Goal: Task Accomplishment & Management: Manage account settings

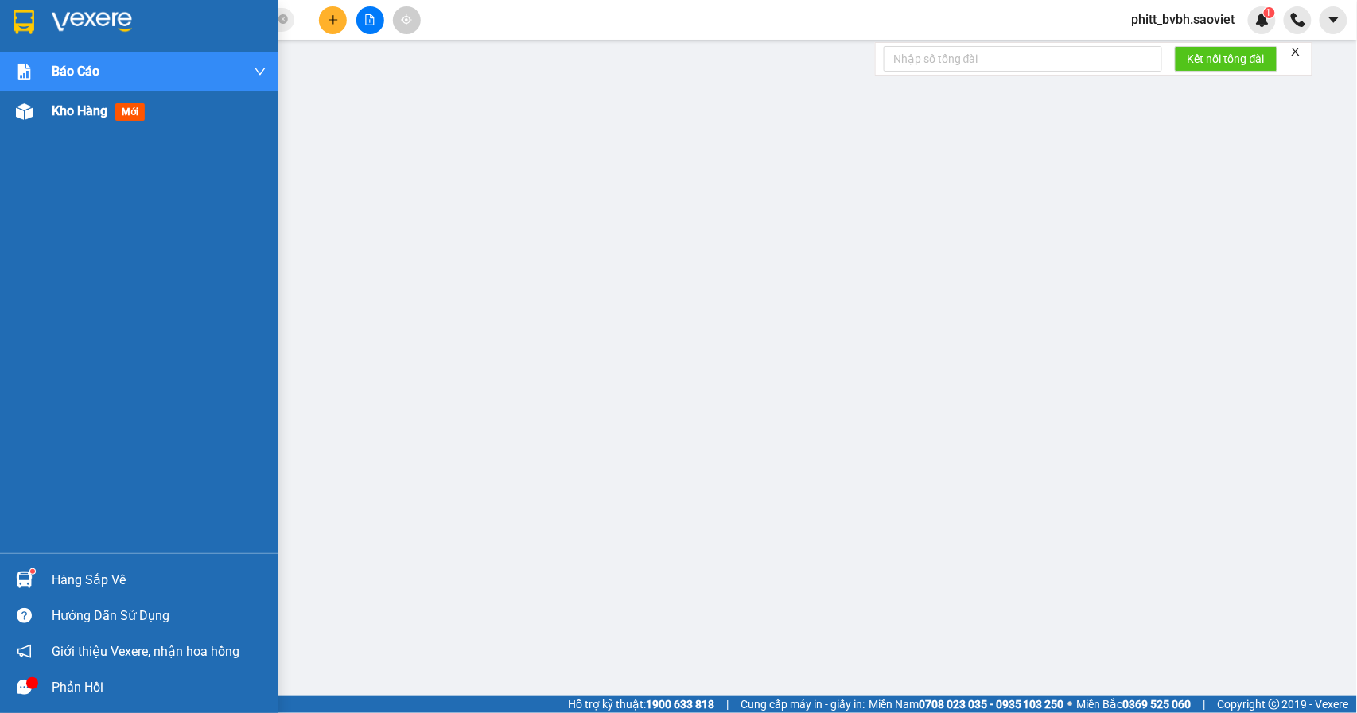
click at [23, 111] on img at bounding box center [24, 111] width 17 height 17
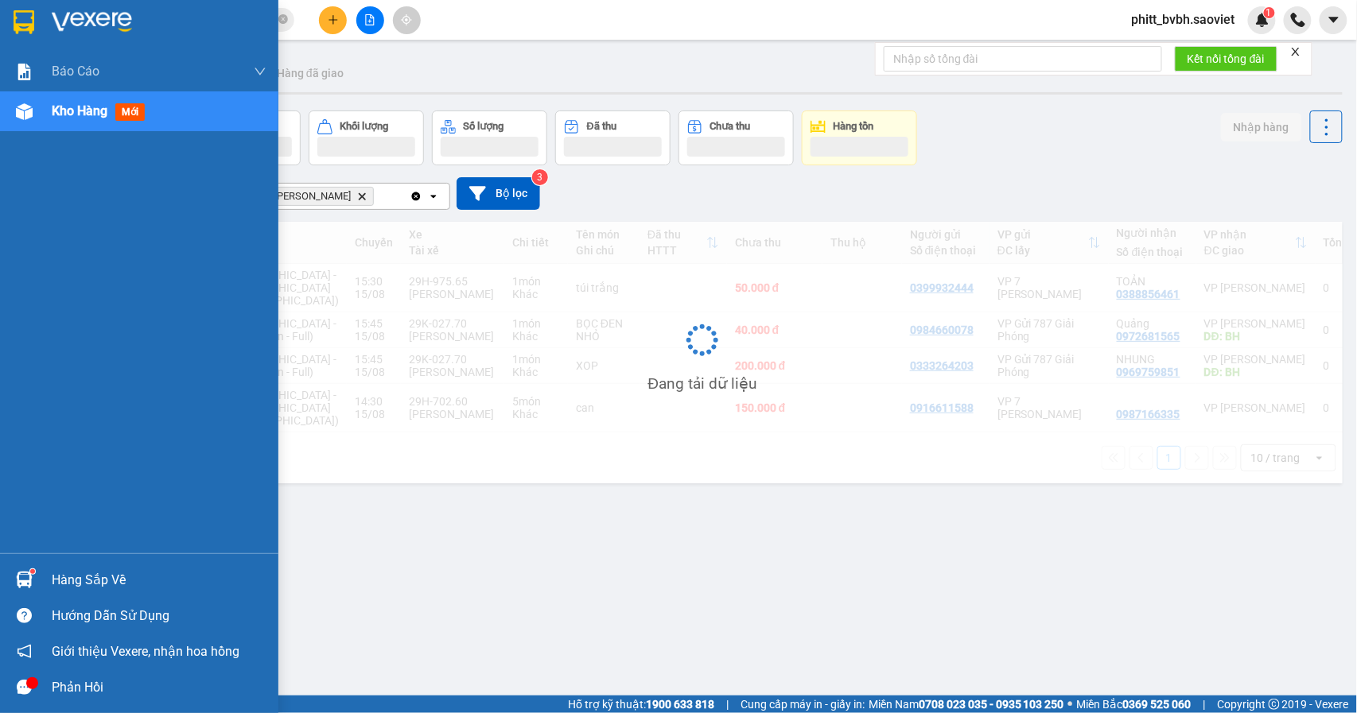
click at [80, 112] on span "Kho hàng" at bounding box center [80, 110] width 56 height 15
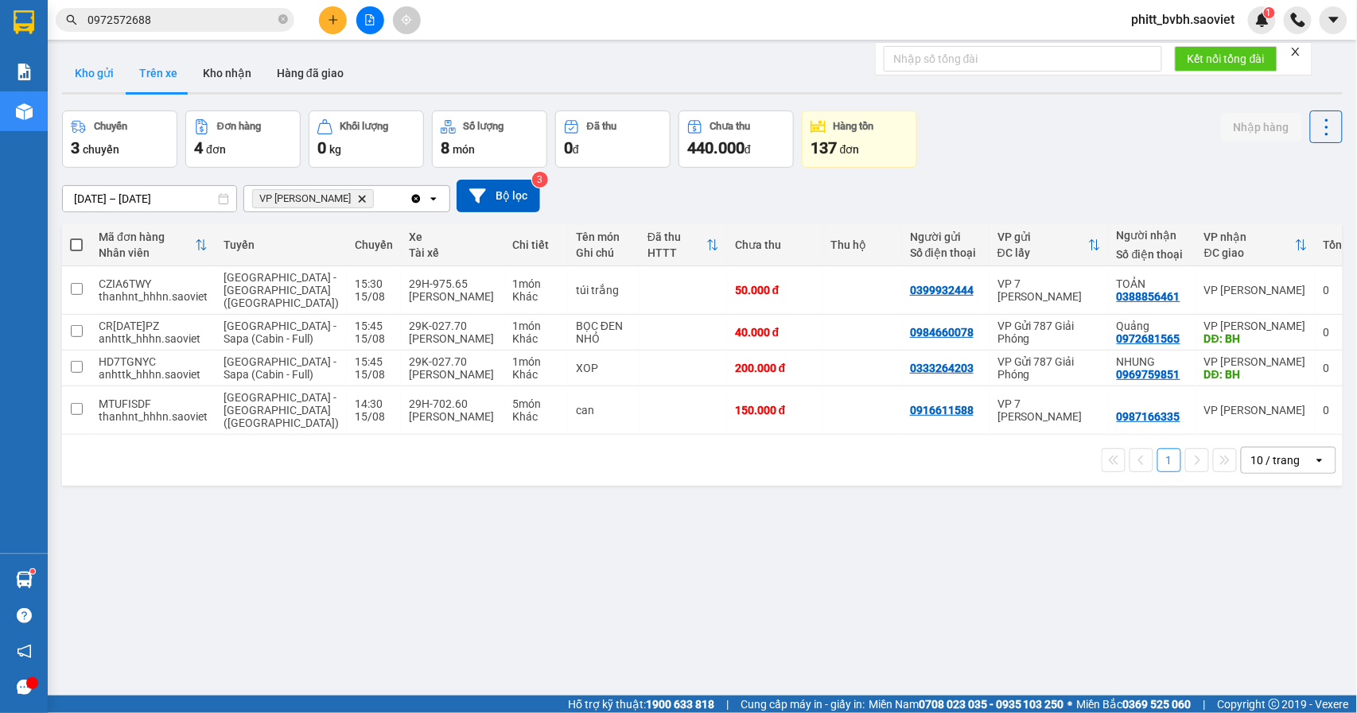
click at [95, 68] on button "Kho gửi" at bounding box center [94, 73] width 64 height 38
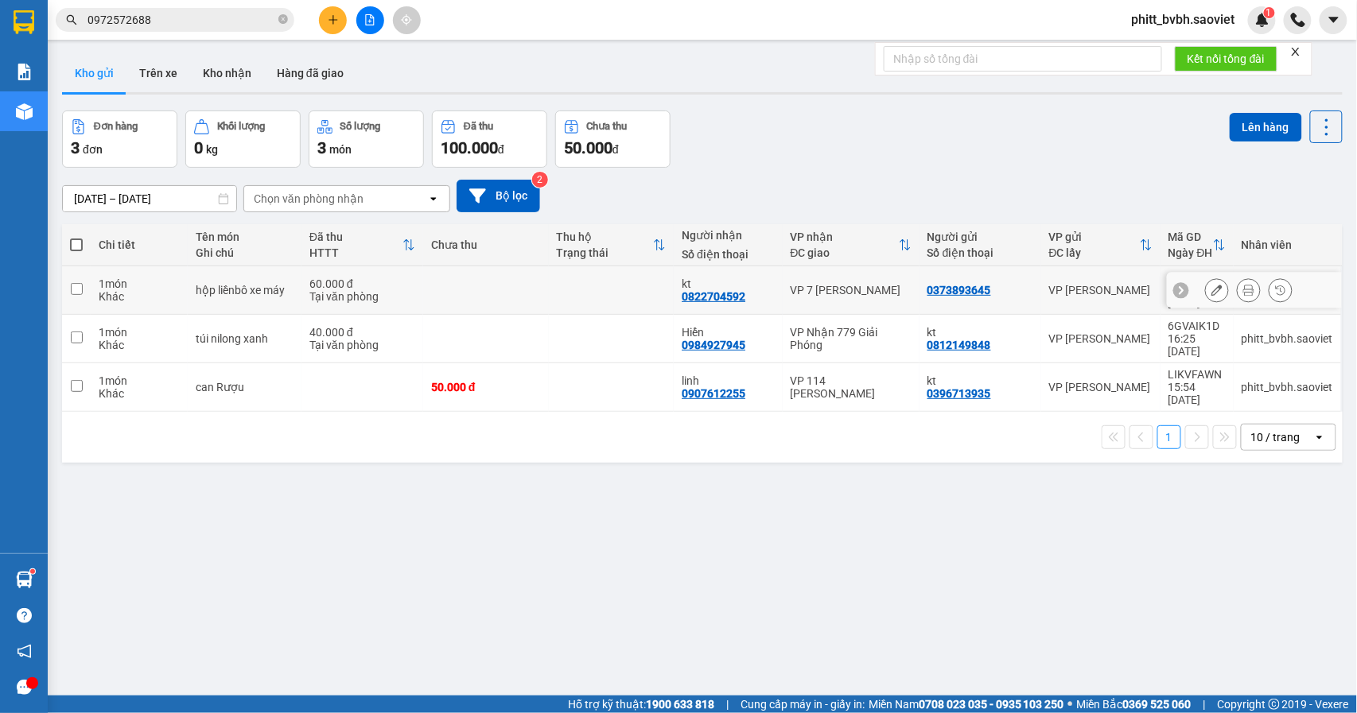
click at [423, 286] on td at bounding box center [486, 290] width 126 height 49
checkbox input "true"
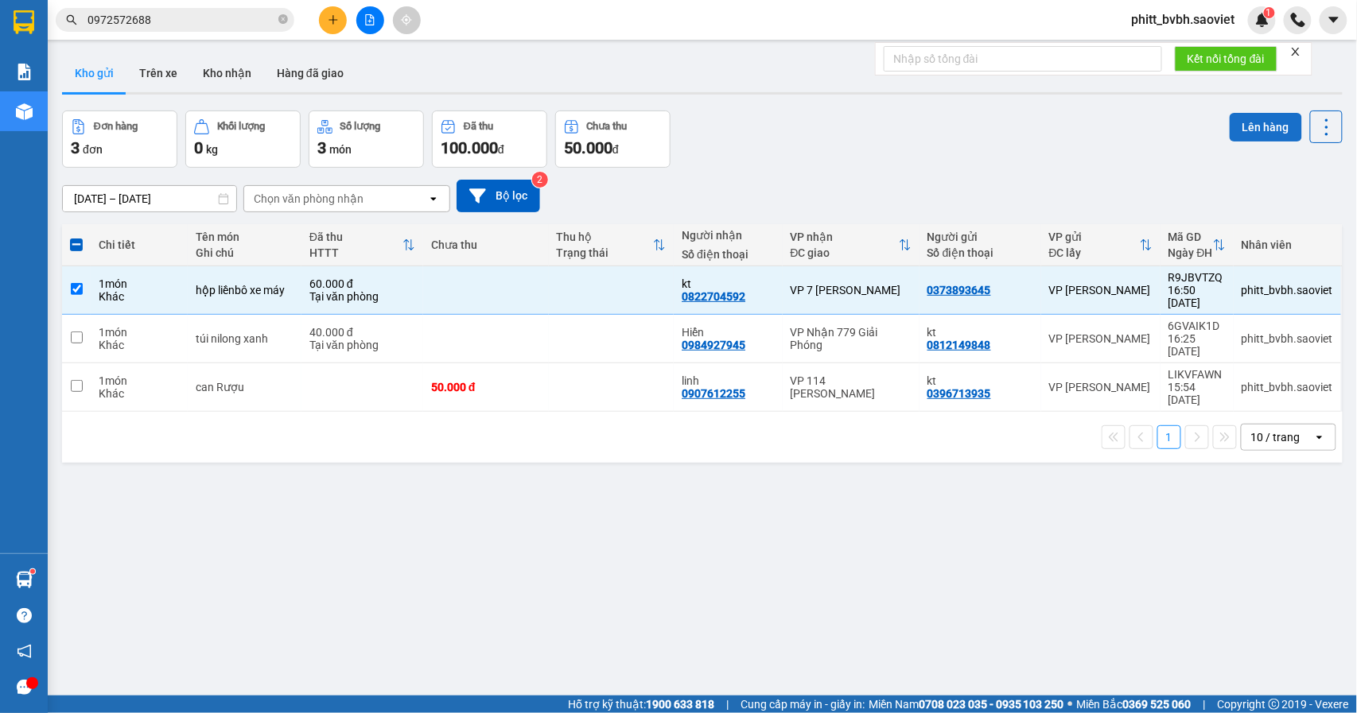
click at [1235, 121] on button "Lên hàng" at bounding box center [1265, 127] width 72 height 29
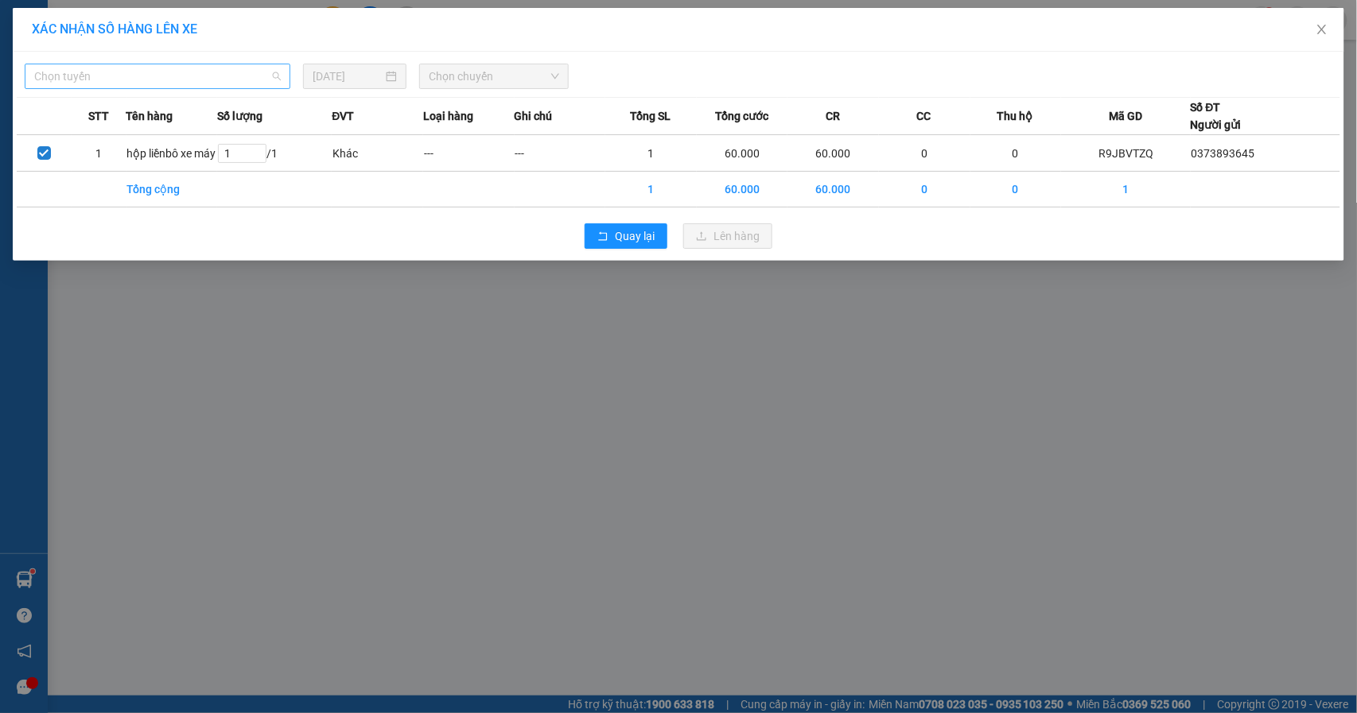
click at [175, 64] on span "Chọn tuyến" at bounding box center [157, 76] width 247 height 24
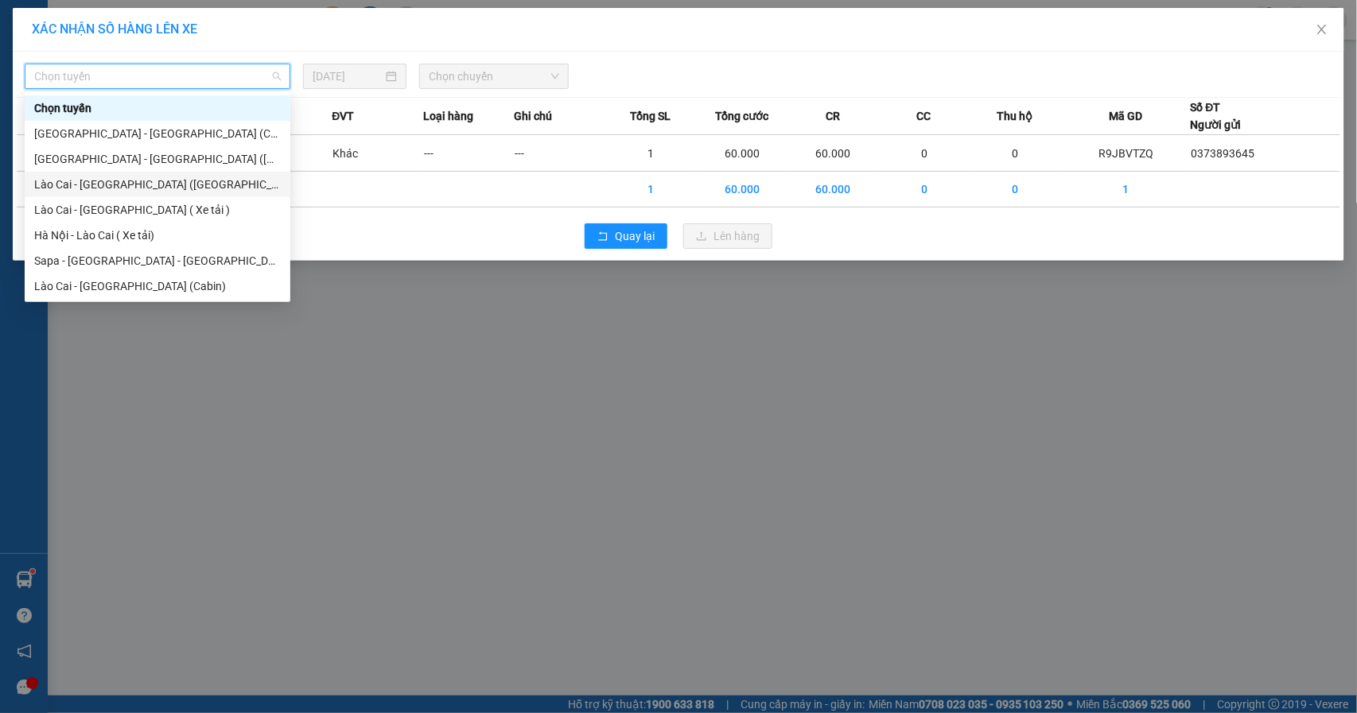
click at [110, 186] on div "Lào Cai - [GEOGRAPHIC_DATA] ([GEOGRAPHIC_DATA])" at bounding box center [157, 184] width 247 height 17
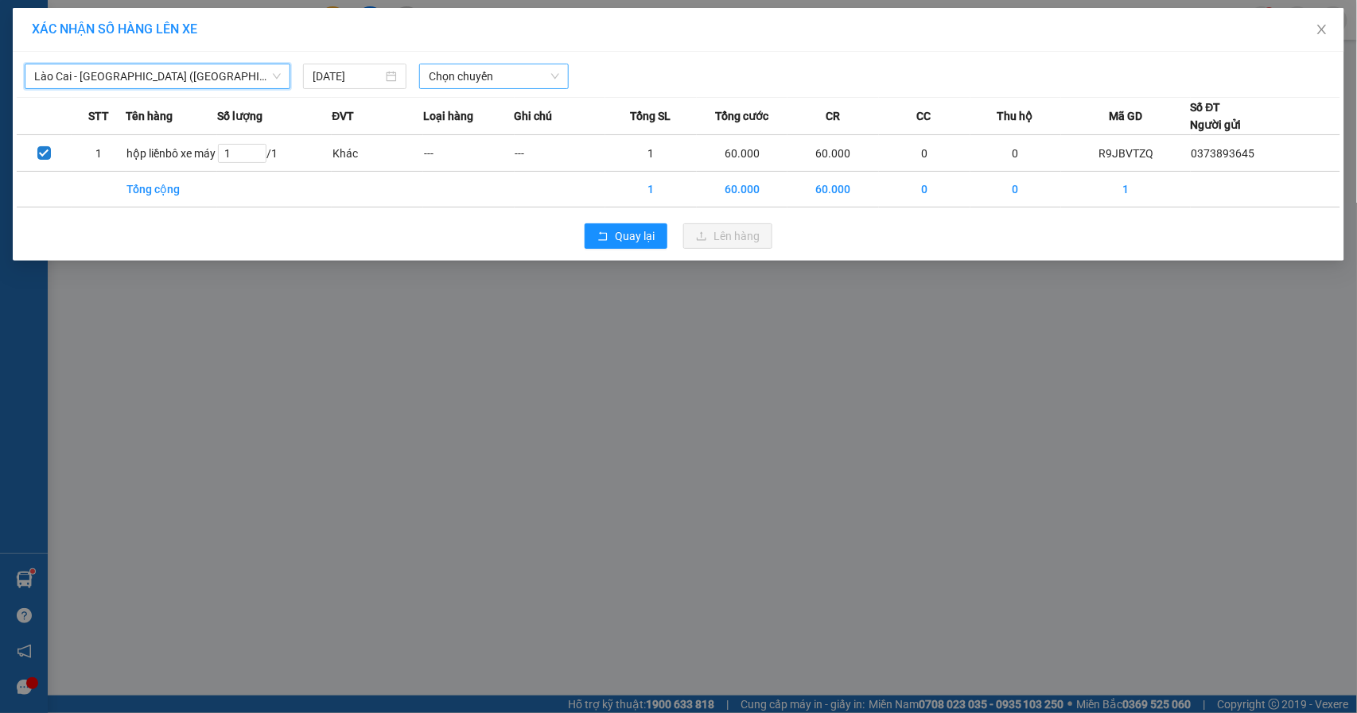
click at [460, 70] on span "Chọn chuyến" at bounding box center [494, 76] width 130 height 24
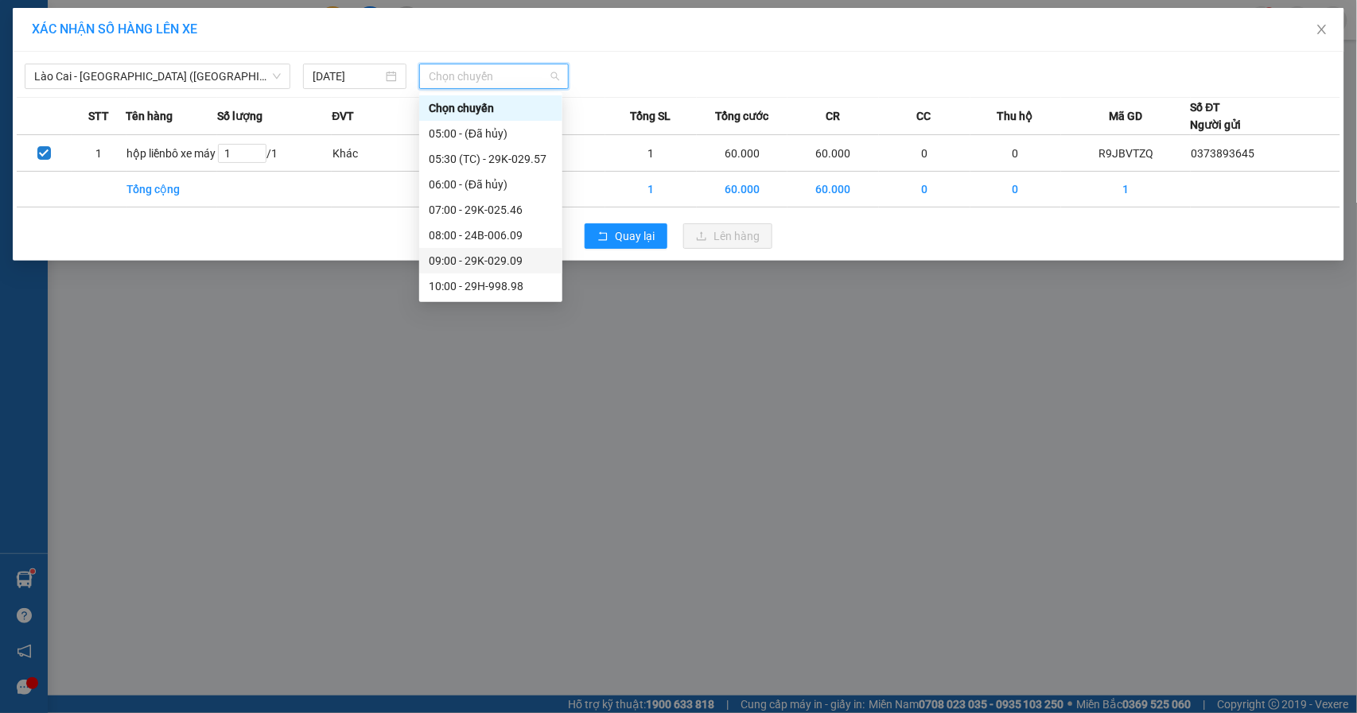
scroll to position [153, 0]
click at [522, 239] on div "17:00 - 29H-975.69" at bounding box center [491, 235] width 124 height 17
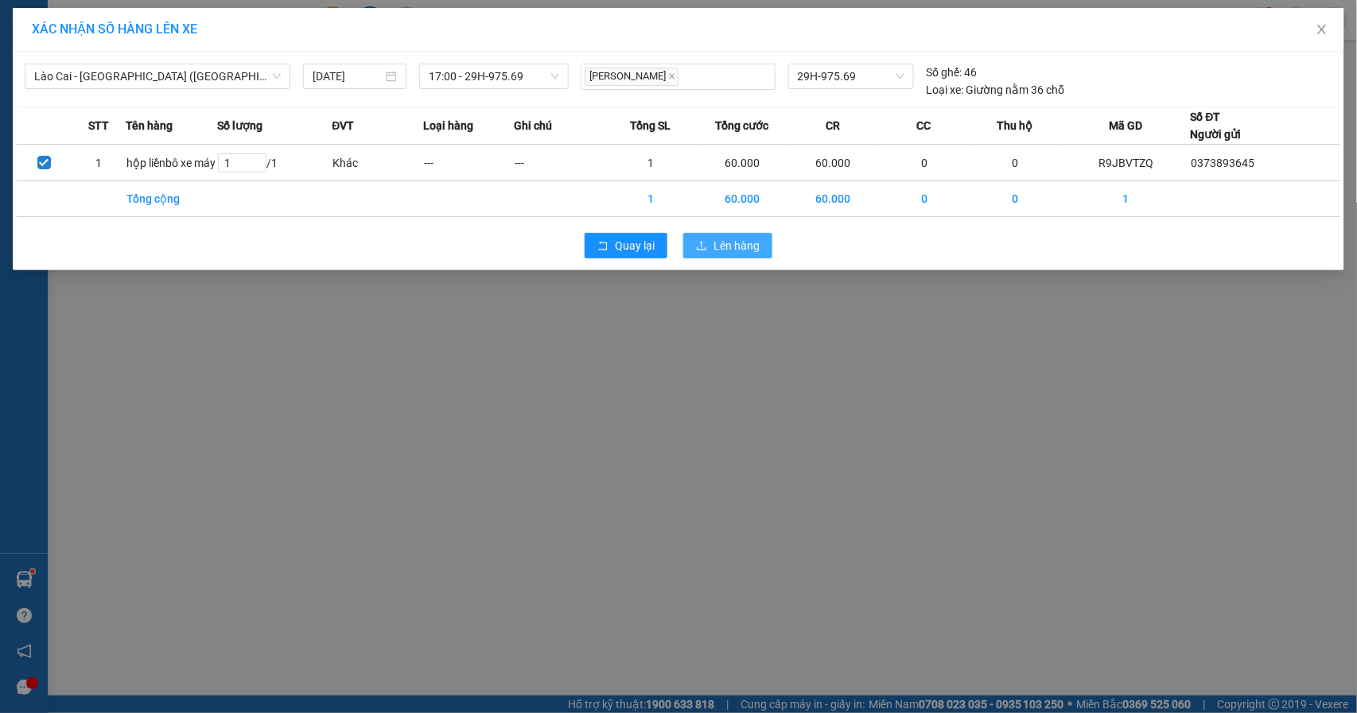
click at [751, 254] on span "Lên hàng" at bounding box center [736, 245] width 46 height 17
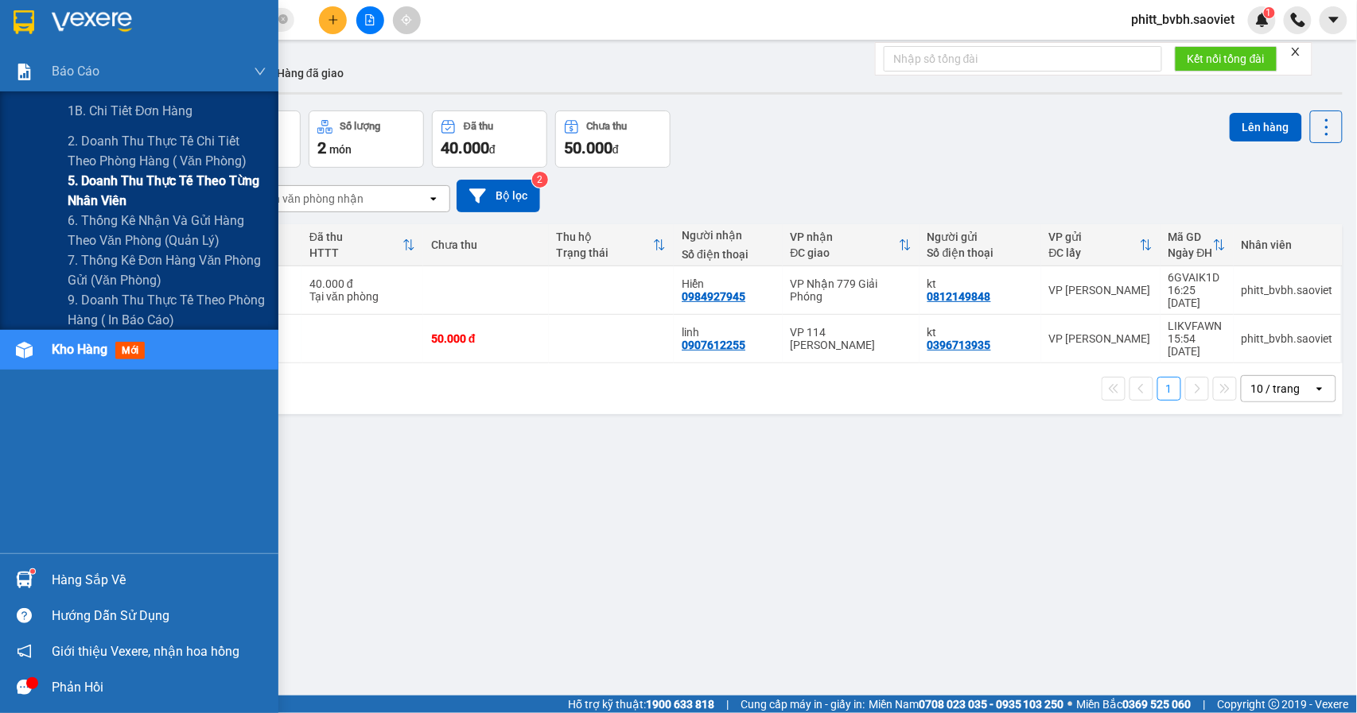
click at [162, 177] on span "5. Doanh thu thực tế theo từng nhân viên" at bounding box center [167, 191] width 199 height 40
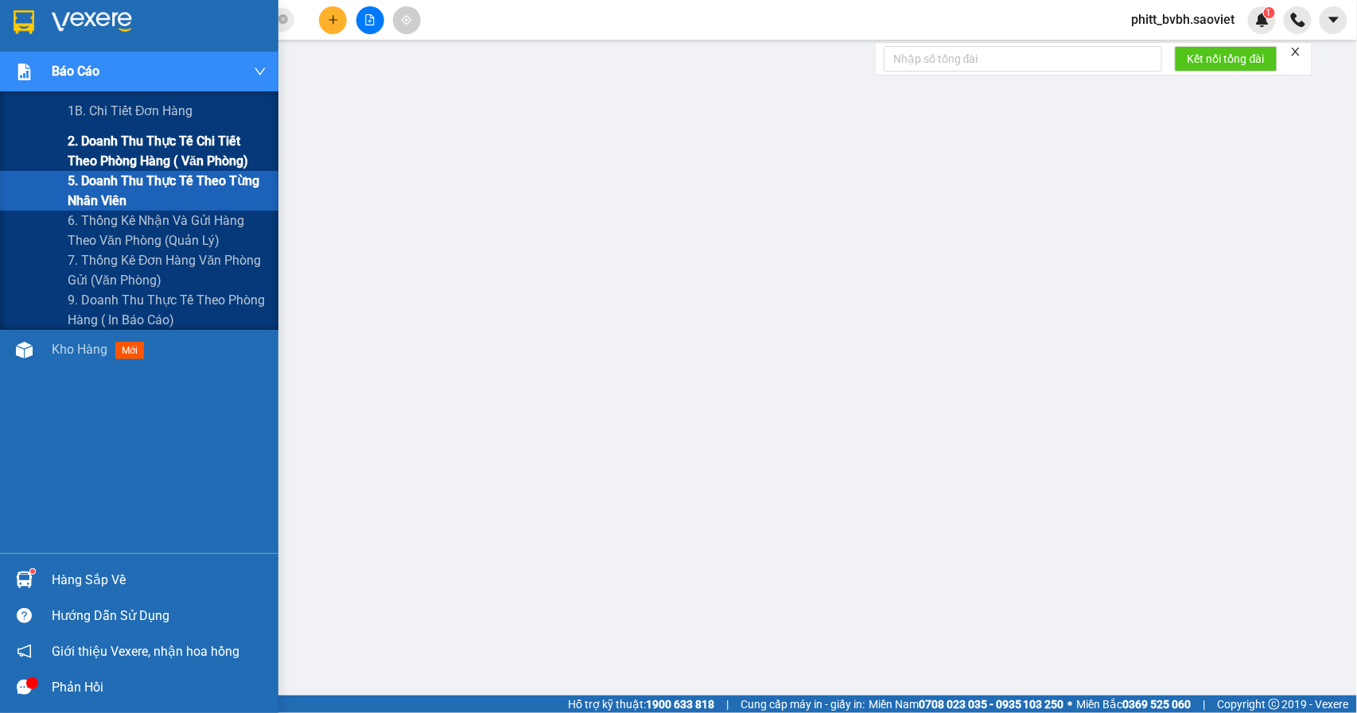
click at [137, 150] on span "2. Doanh thu thực tế chi tiết theo phòng hàng ( văn phòng)" at bounding box center [167, 151] width 199 height 40
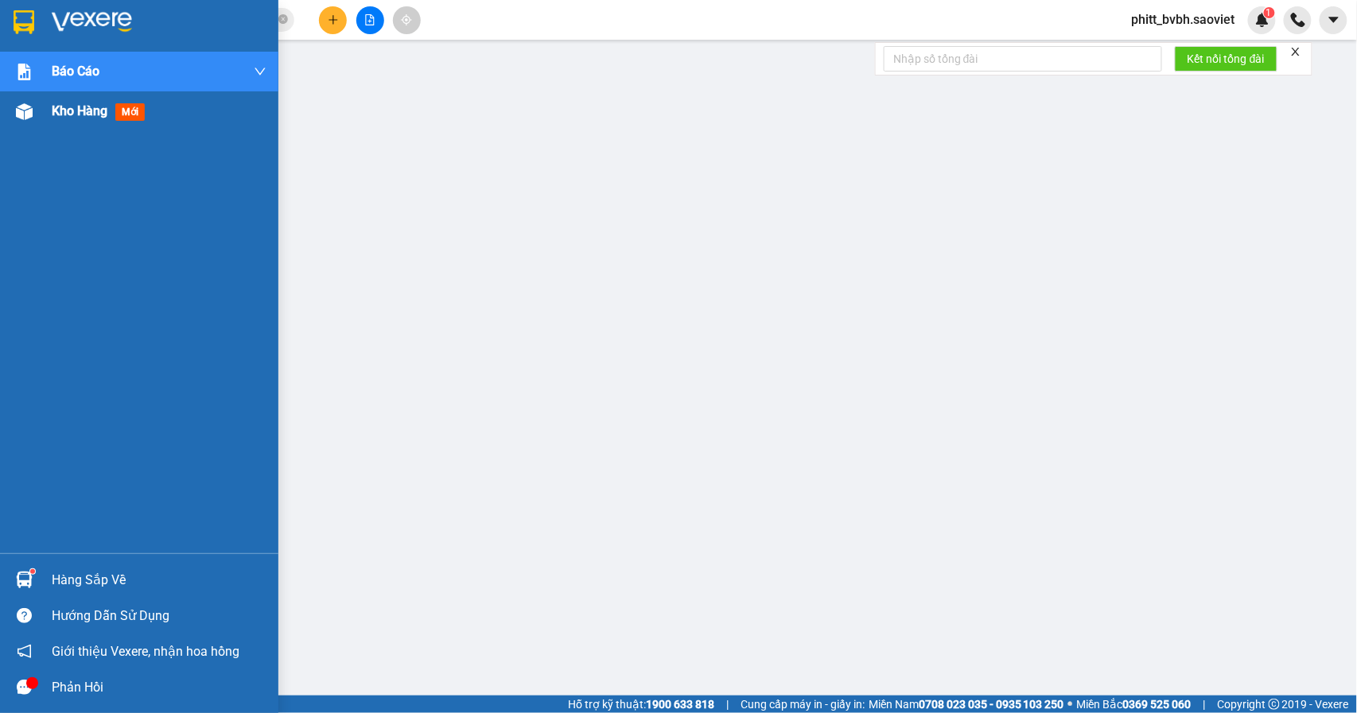
click at [87, 105] on span "Kho hàng" at bounding box center [80, 110] width 56 height 15
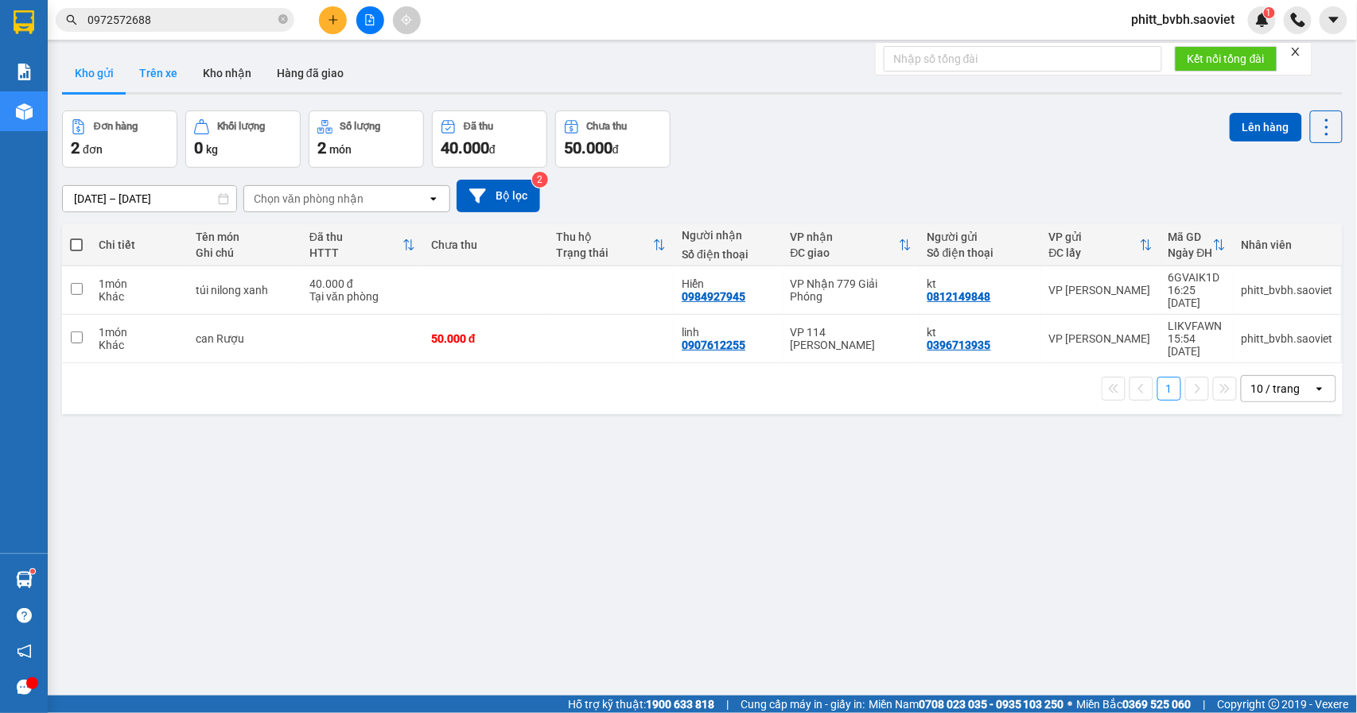
click at [149, 71] on button "Trên xe" at bounding box center [158, 73] width 64 height 38
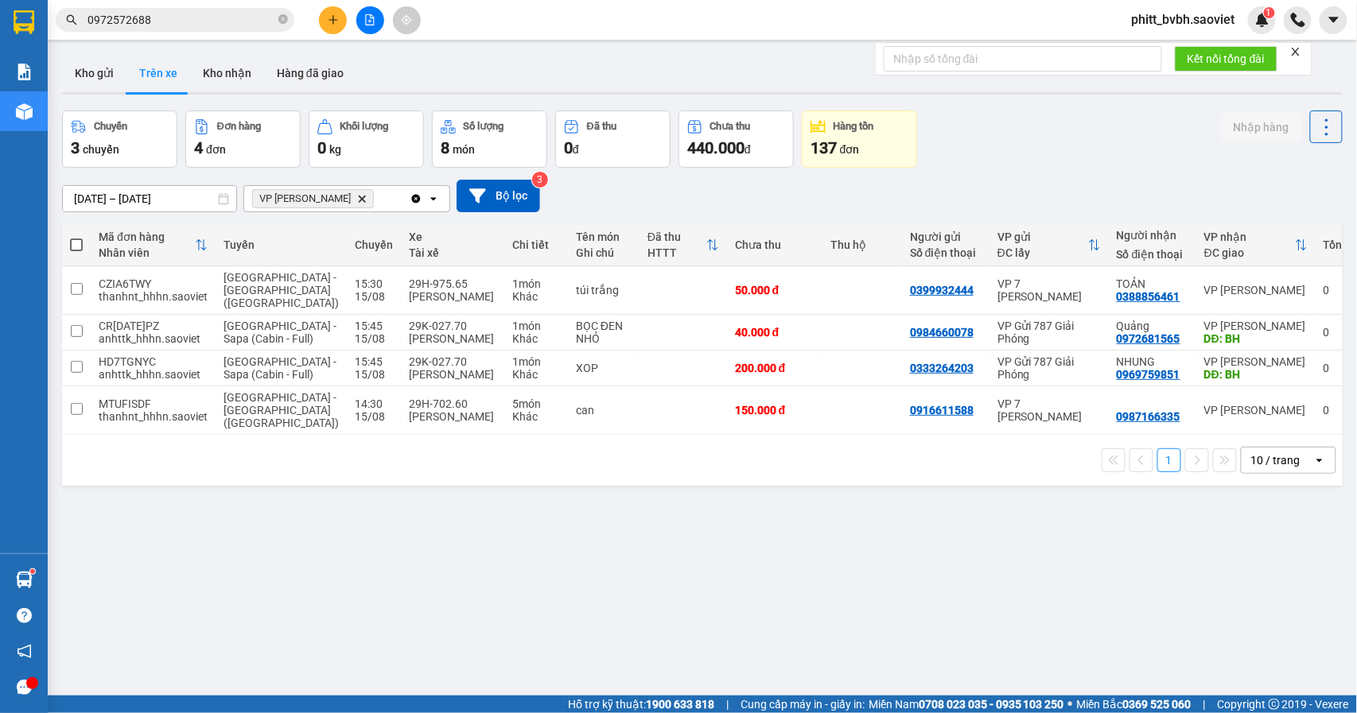
click at [379, 27] on button at bounding box center [370, 20] width 28 height 28
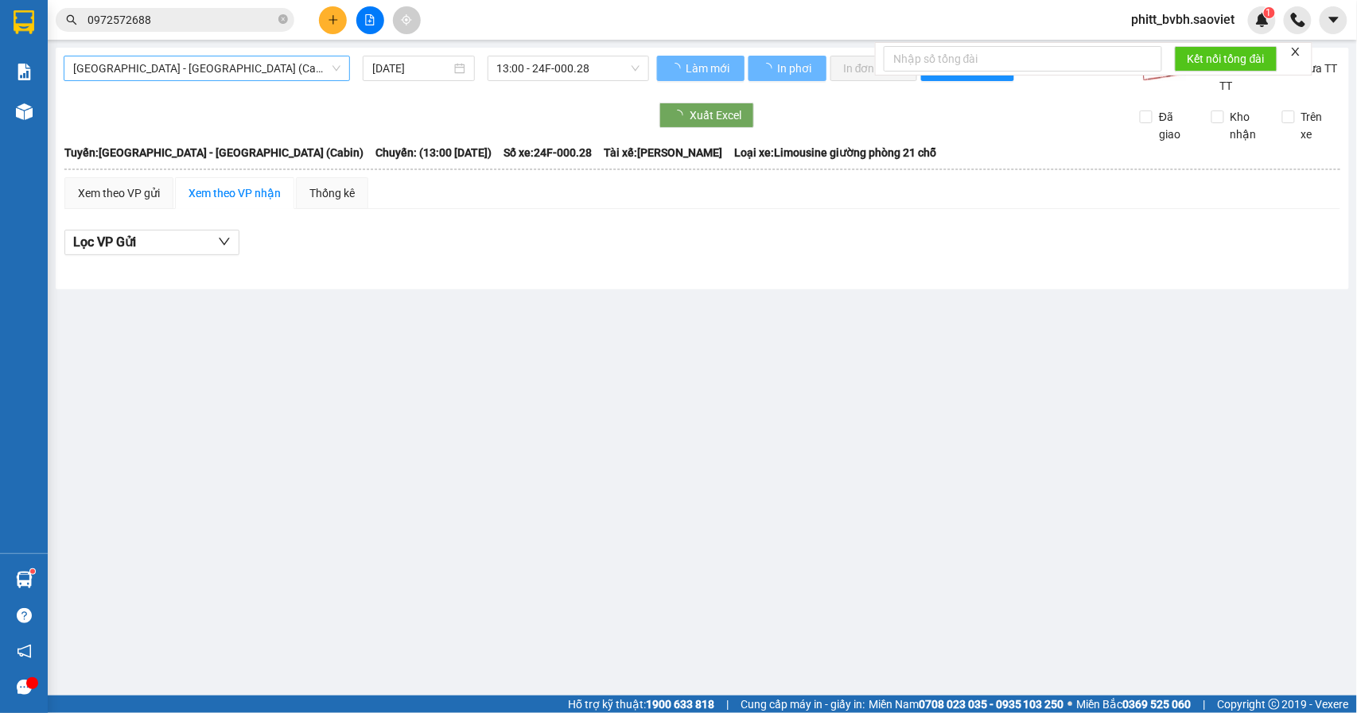
click at [239, 70] on span "[GEOGRAPHIC_DATA] - [GEOGRAPHIC_DATA] (Cabin)" at bounding box center [206, 68] width 267 height 24
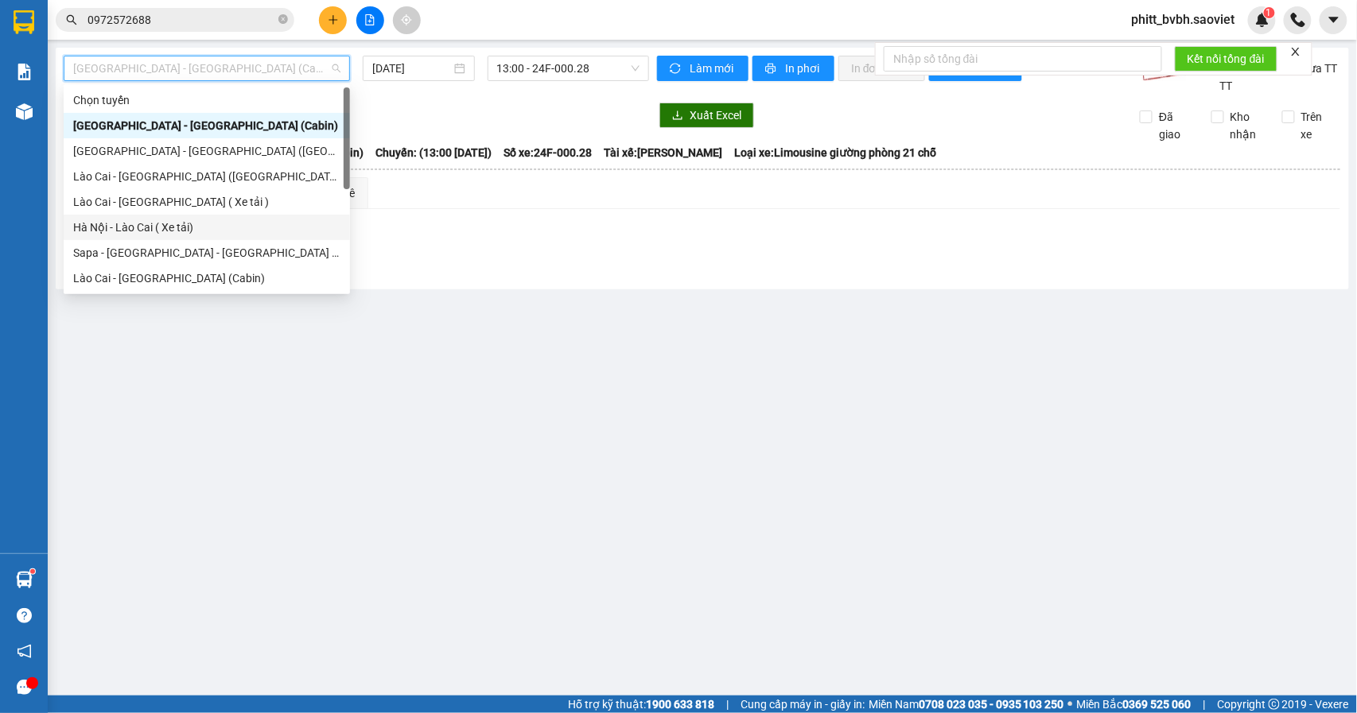
scroll to position [127, 0]
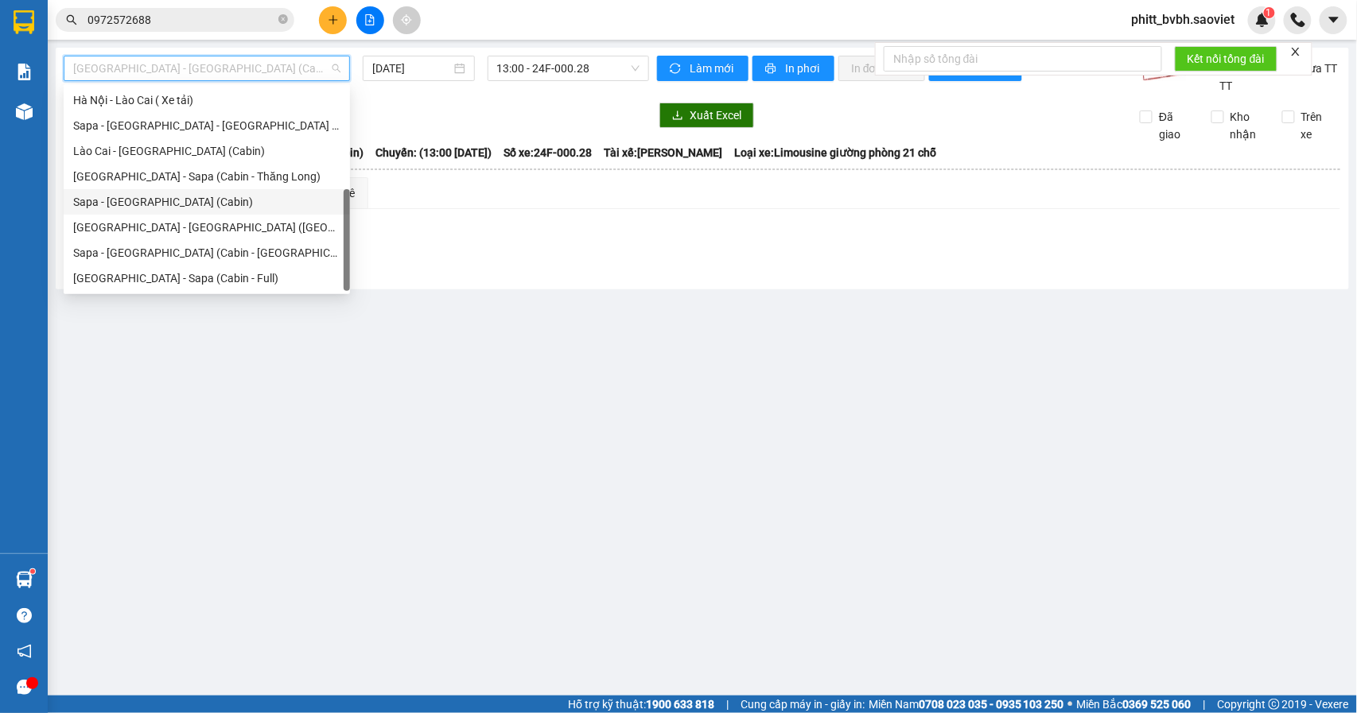
click at [184, 202] on div "Sapa - [GEOGRAPHIC_DATA] (Cabin)" at bounding box center [206, 201] width 267 height 17
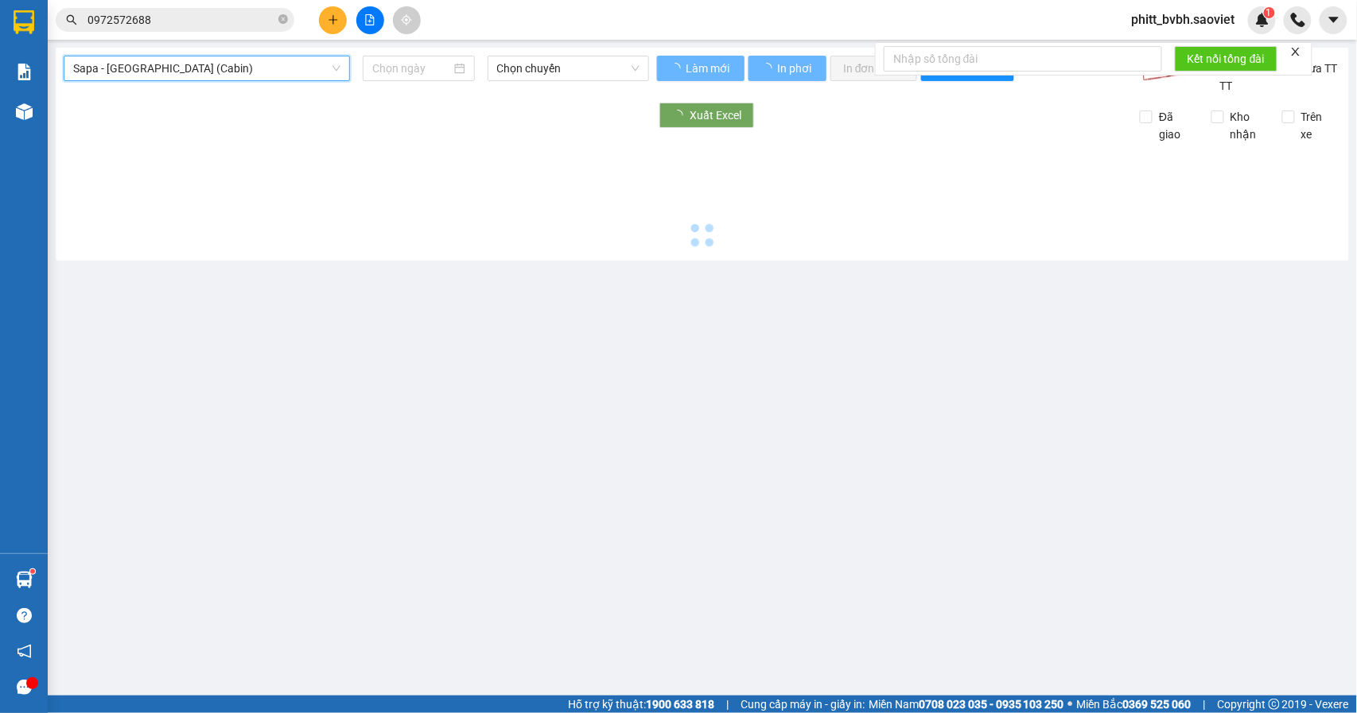
type input "[DATE]"
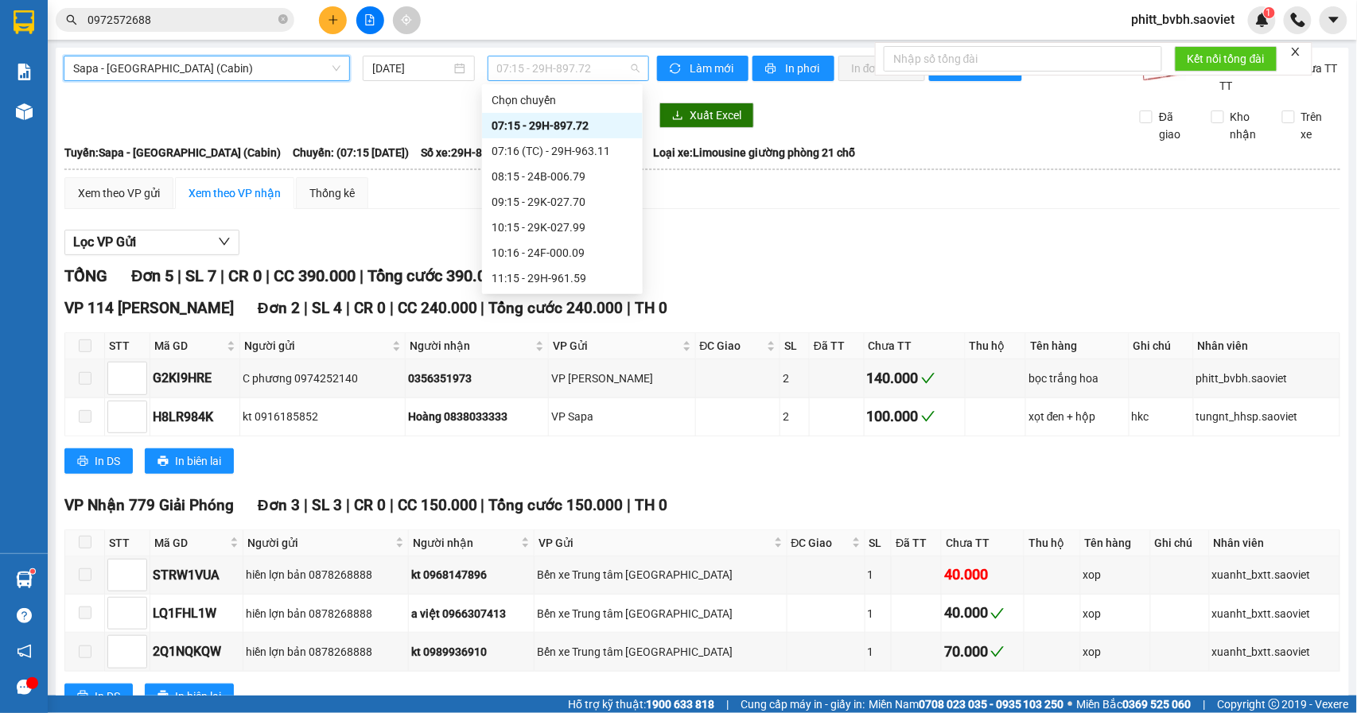
click at [614, 72] on span "07:15 - 29H-897.72" at bounding box center [568, 68] width 142 height 24
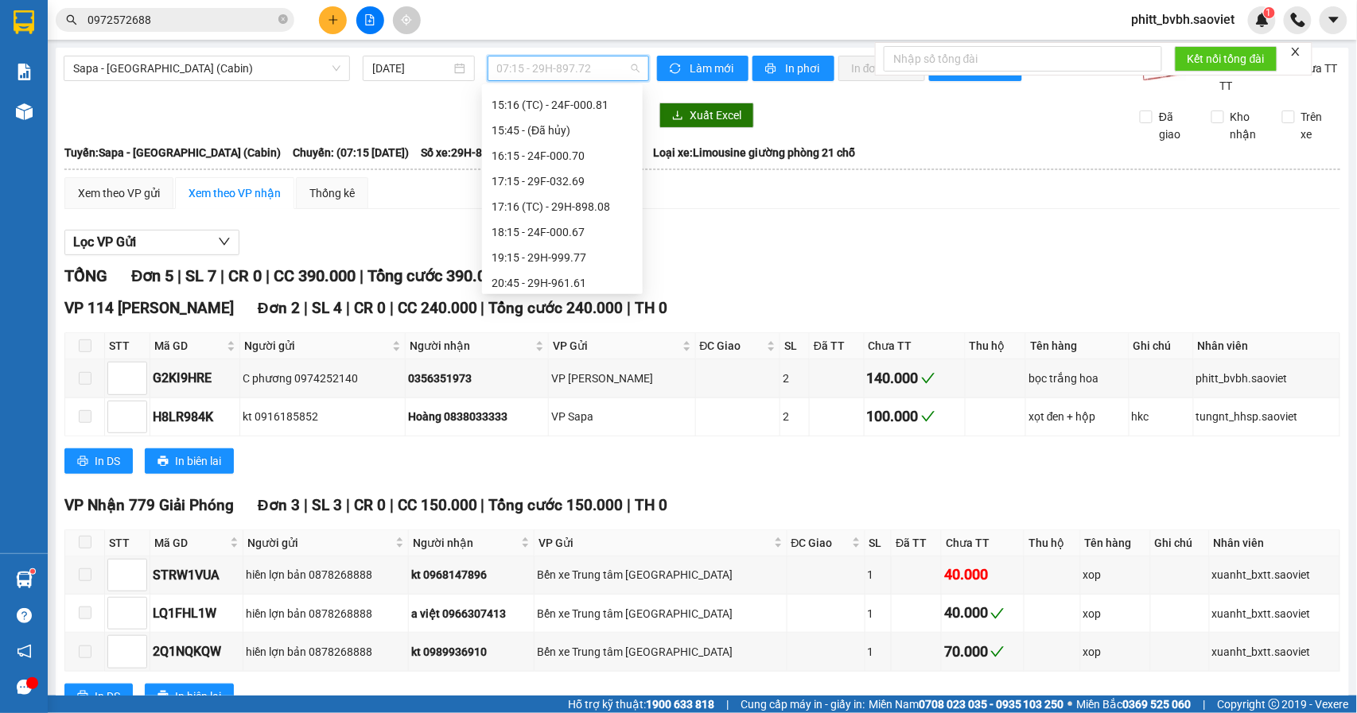
scroll to position [475, 0]
click at [602, 202] on div "17:16 (TC) - 29H-898.08" at bounding box center [562, 210] width 142 height 17
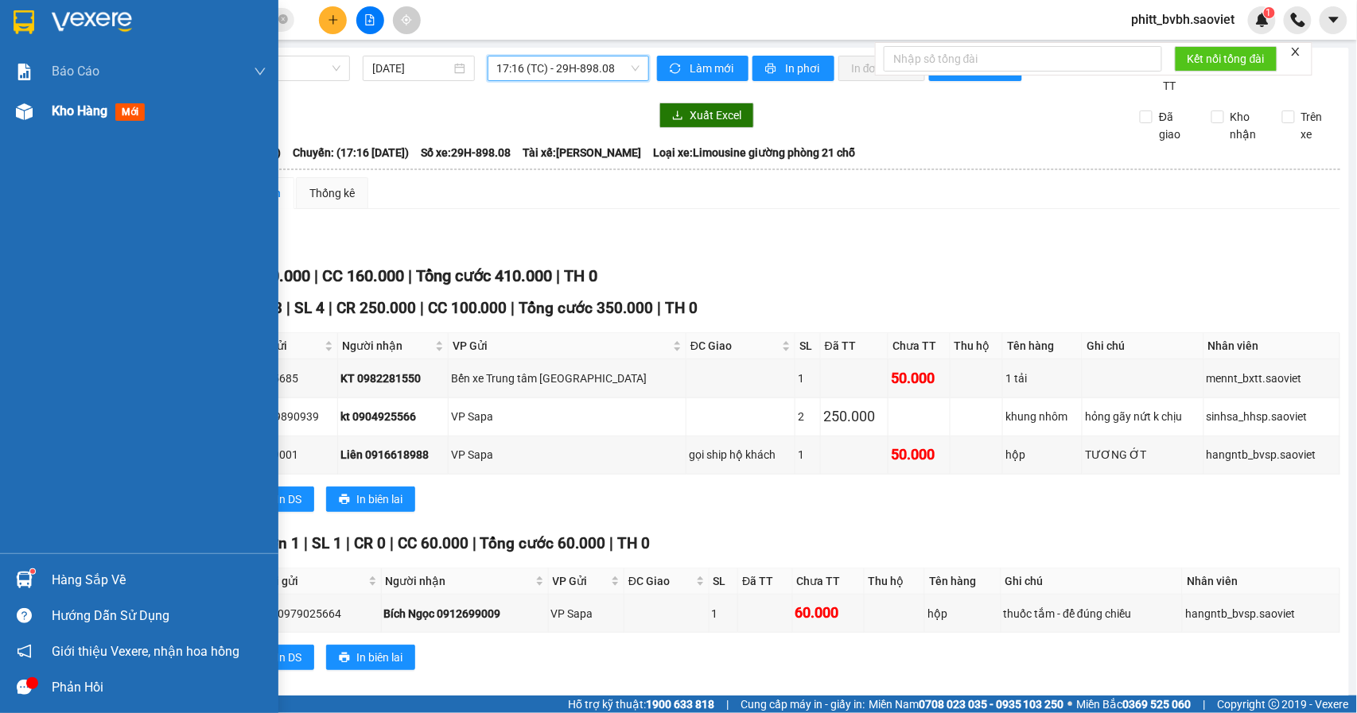
click at [80, 108] on span "Kho hàng" at bounding box center [80, 110] width 56 height 15
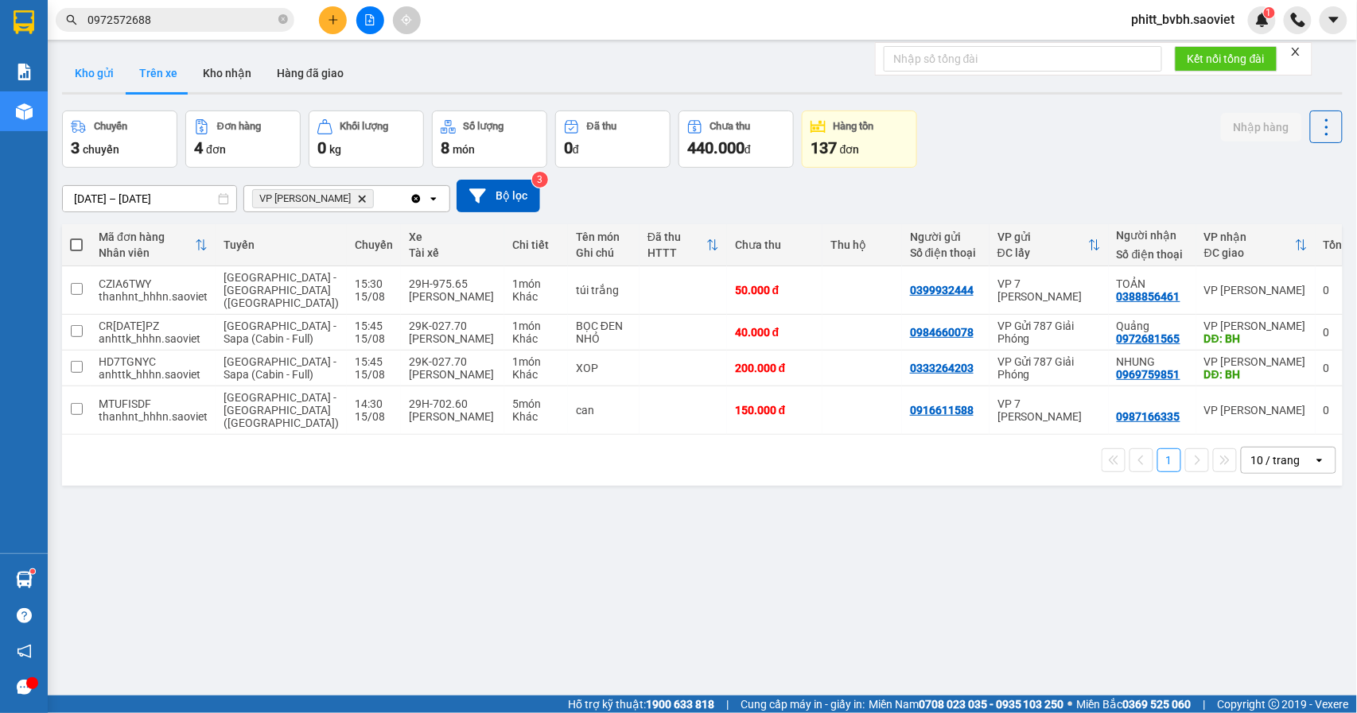
click at [100, 64] on button "Kho gửi" at bounding box center [94, 73] width 64 height 38
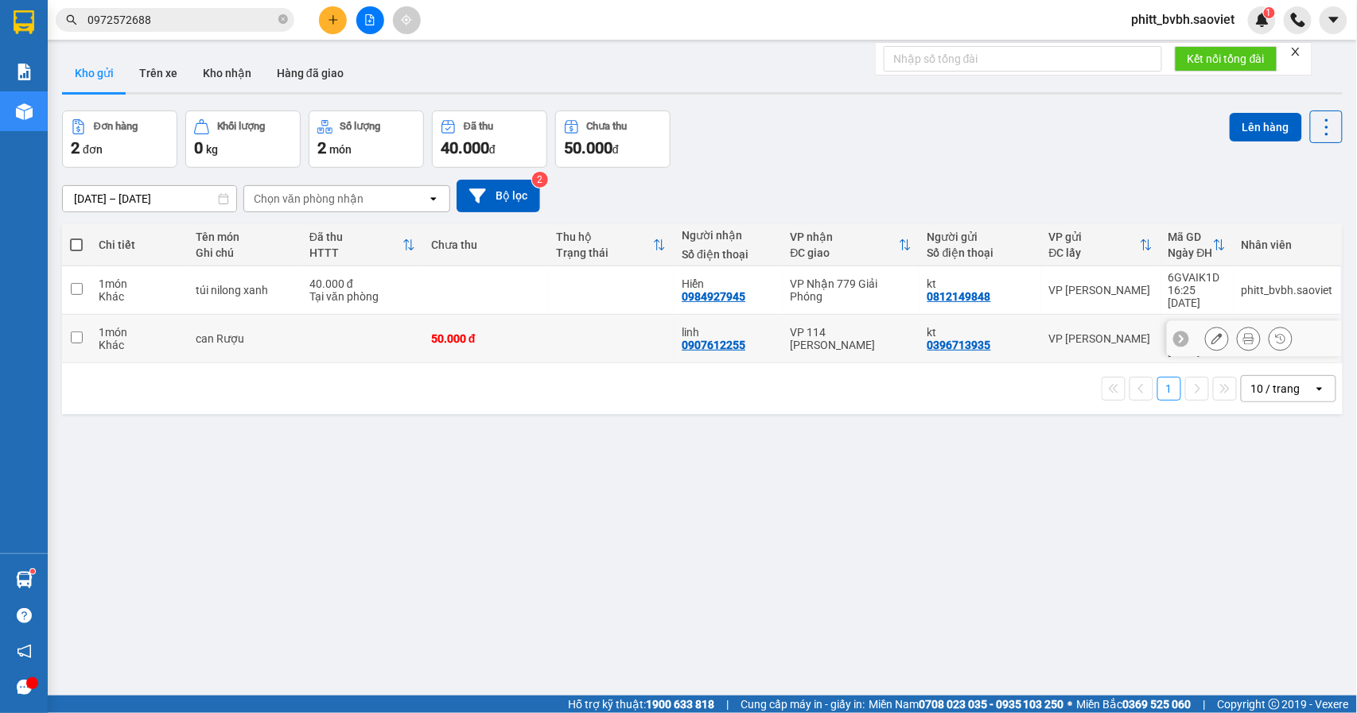
click at [148, 339] on div "Khác" at bounding box center [139, 345] width 81 height 13
checkbox input "true"
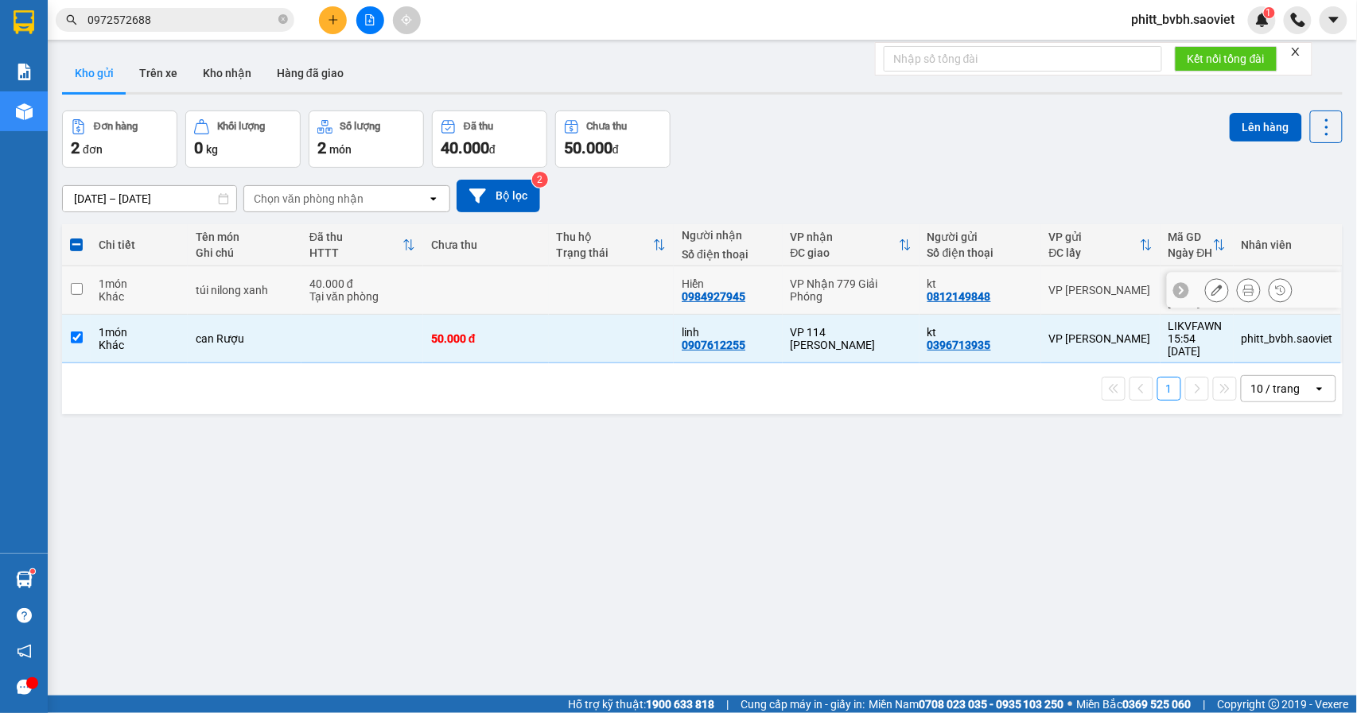
click at [145, 290] on div "Khác" at bounding box center [139, 296] width 81 height 13
checkbox input "true"
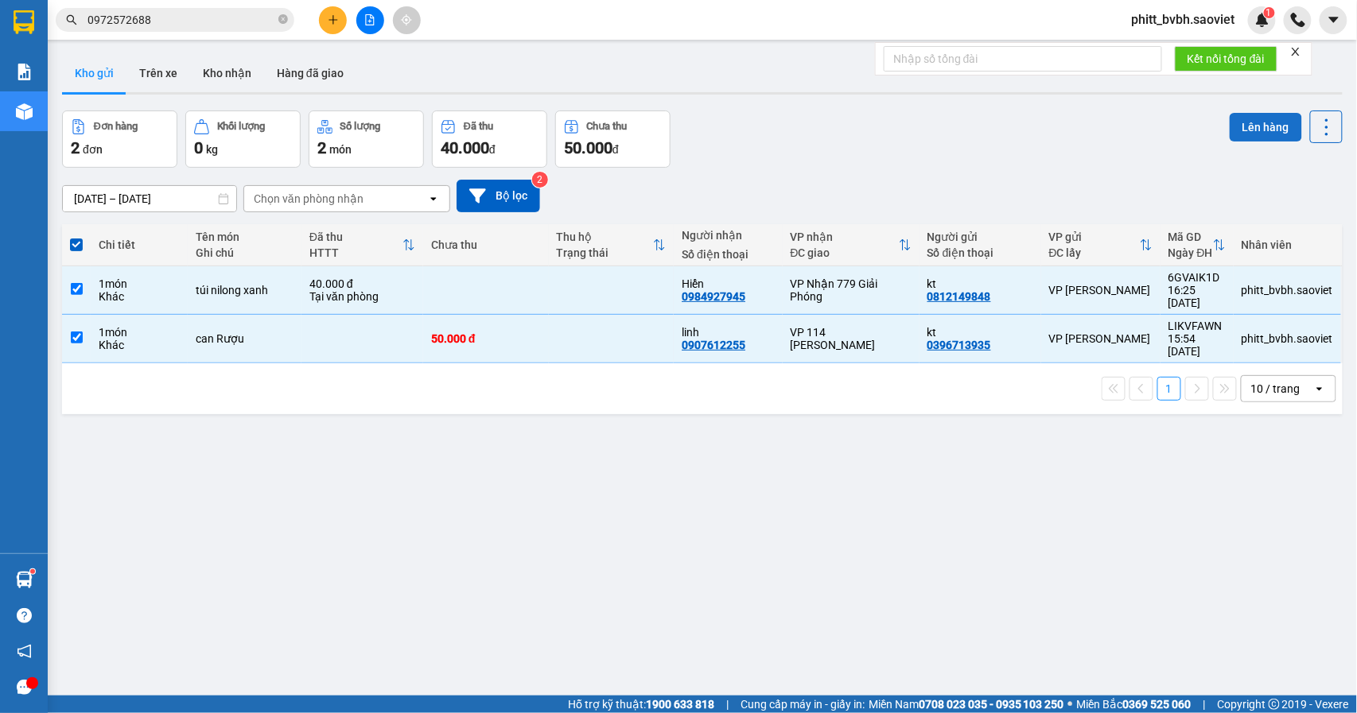
click at [1238, 129] on button "Lên hàng" at bounding box center [1265, 127] width 72 height 29
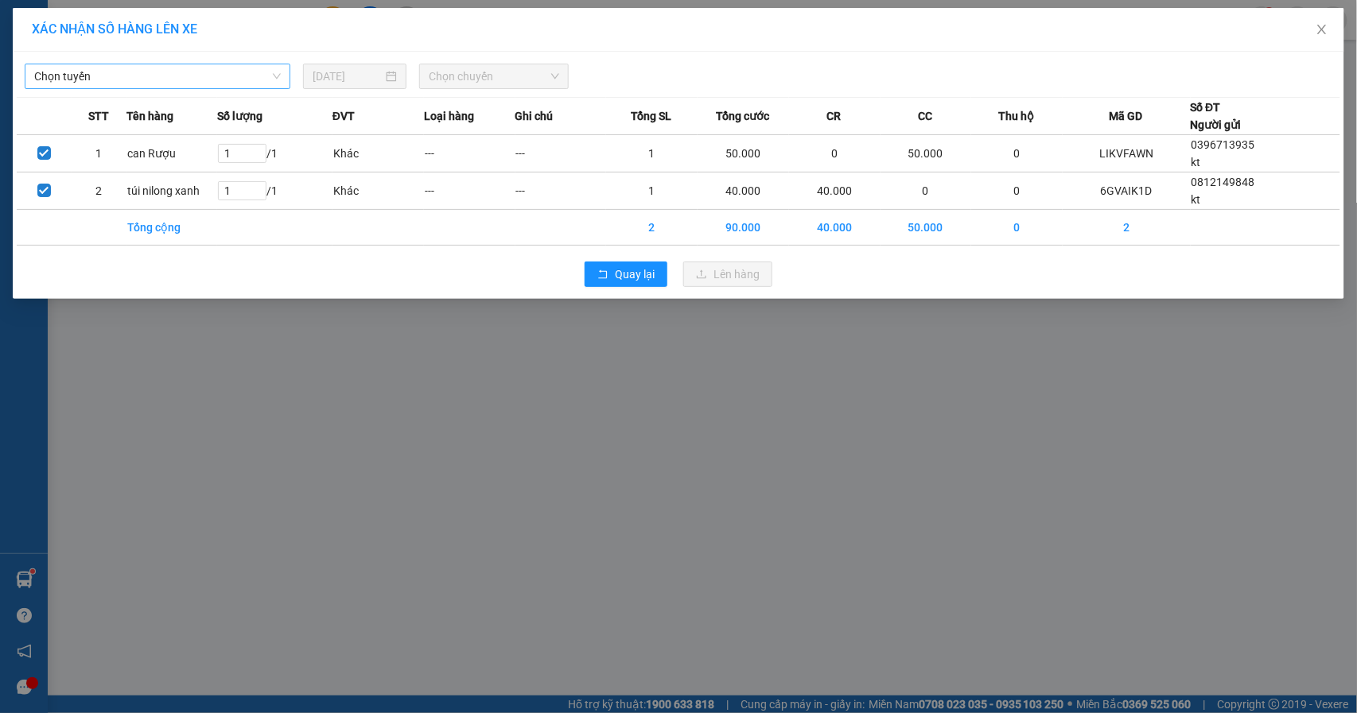
click at [191, 74] on span "Chọn tuyến" at bounding box center [157, 76] width 247 height 24
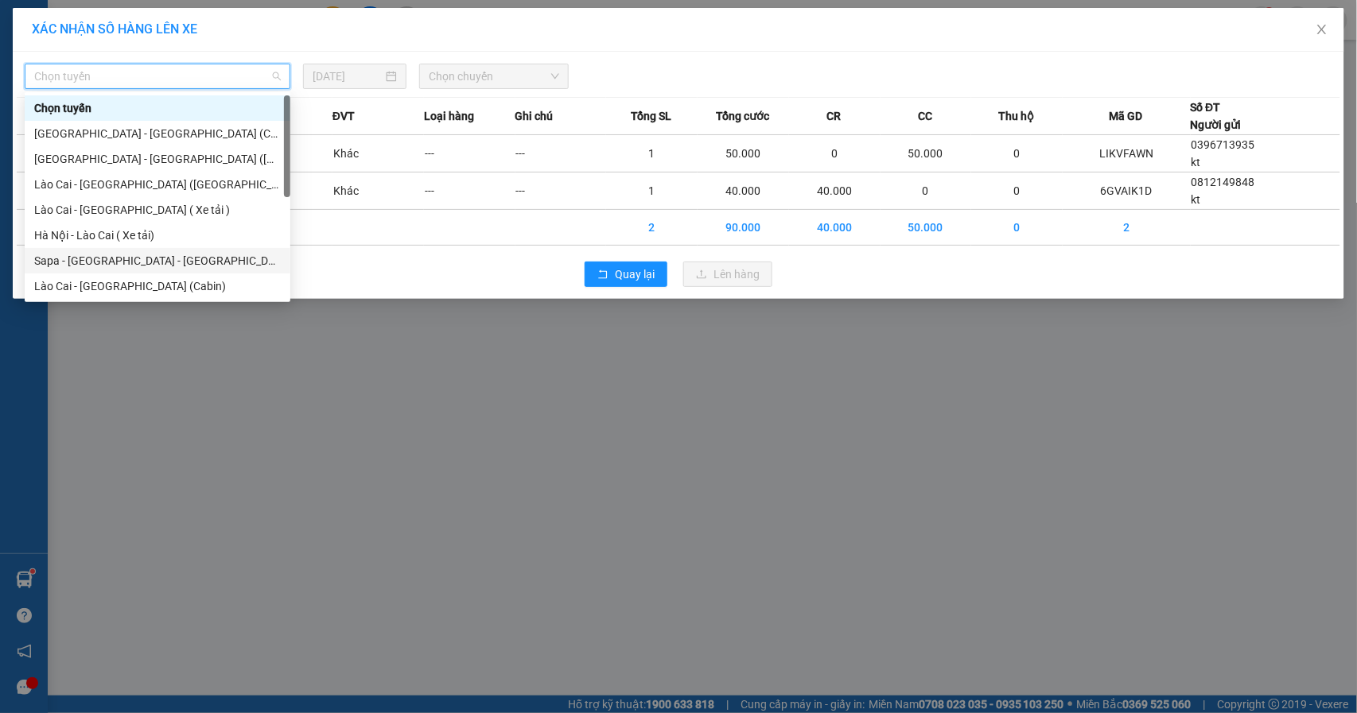
scroll to position [127, 0]
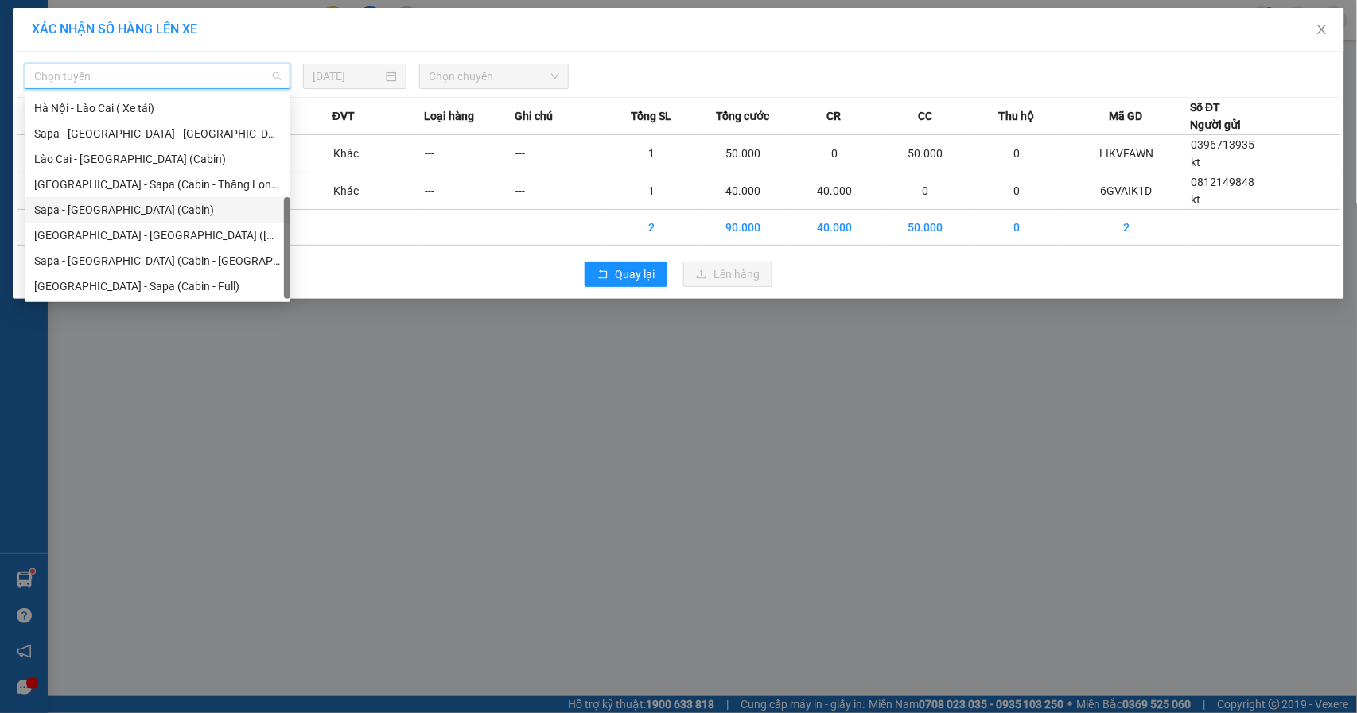
click at [116, 208] on div "Sapa - [GEOGRAPHIC_DATA] (Cabin)" at bounding box center [157, 209] width 247 height 17
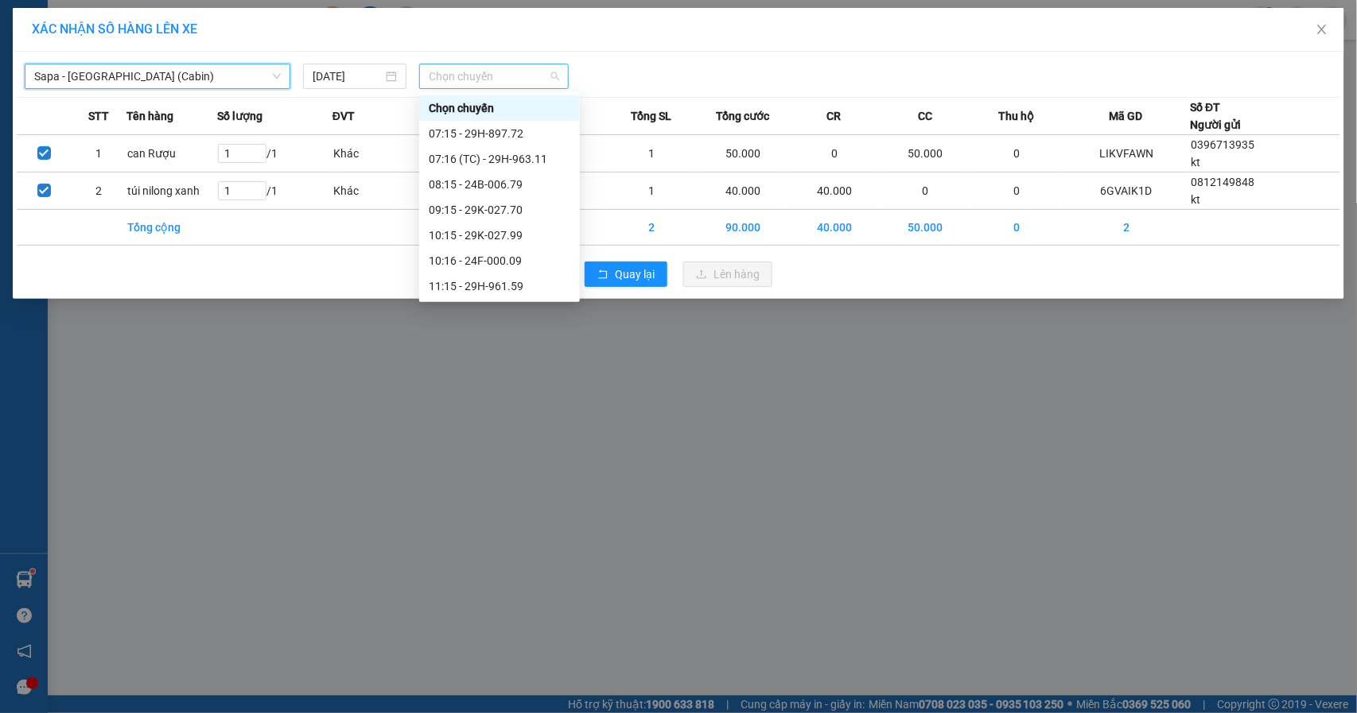
click at [472, 76] on span "Chọn chuyến" at bounding box center [494, 76] width 130 height 24
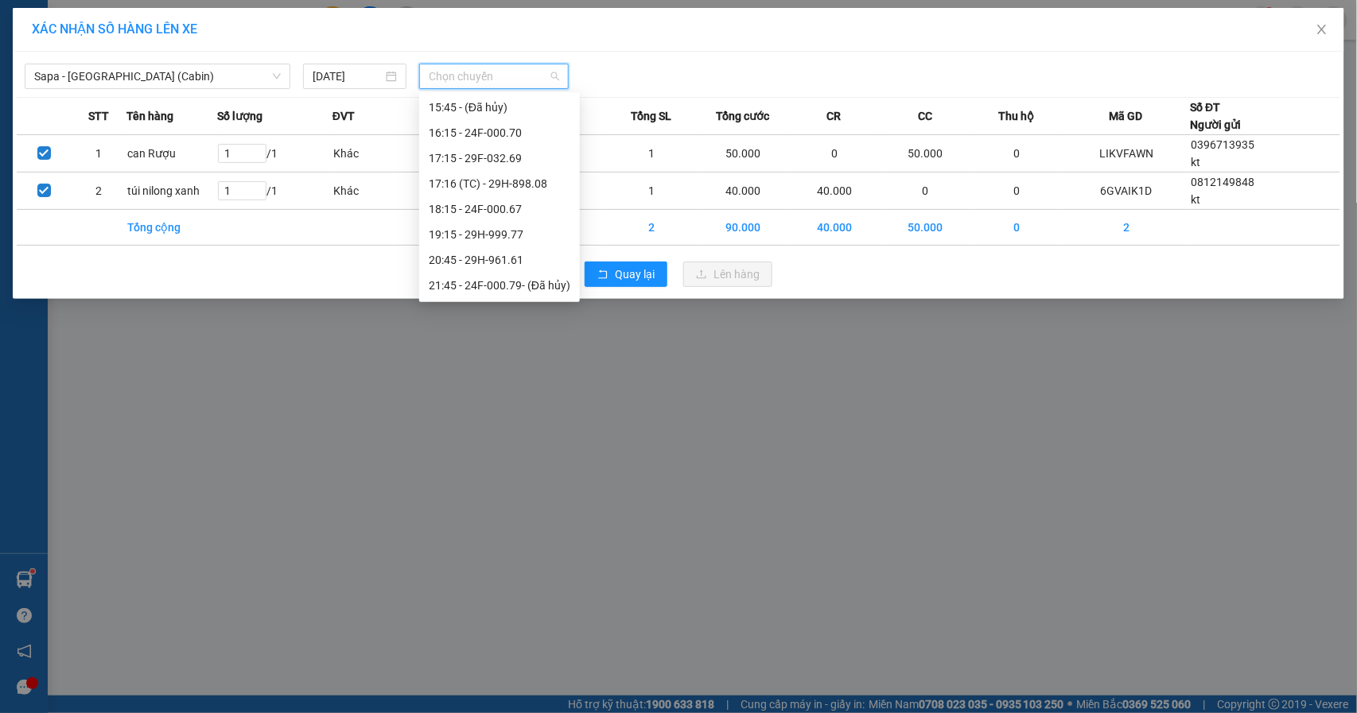
scroll to position [498, 0]
click at [510, 191] on div "17:16 (TC) - 29H-898.08" at bounding box center [500, 195] width 142 height 17
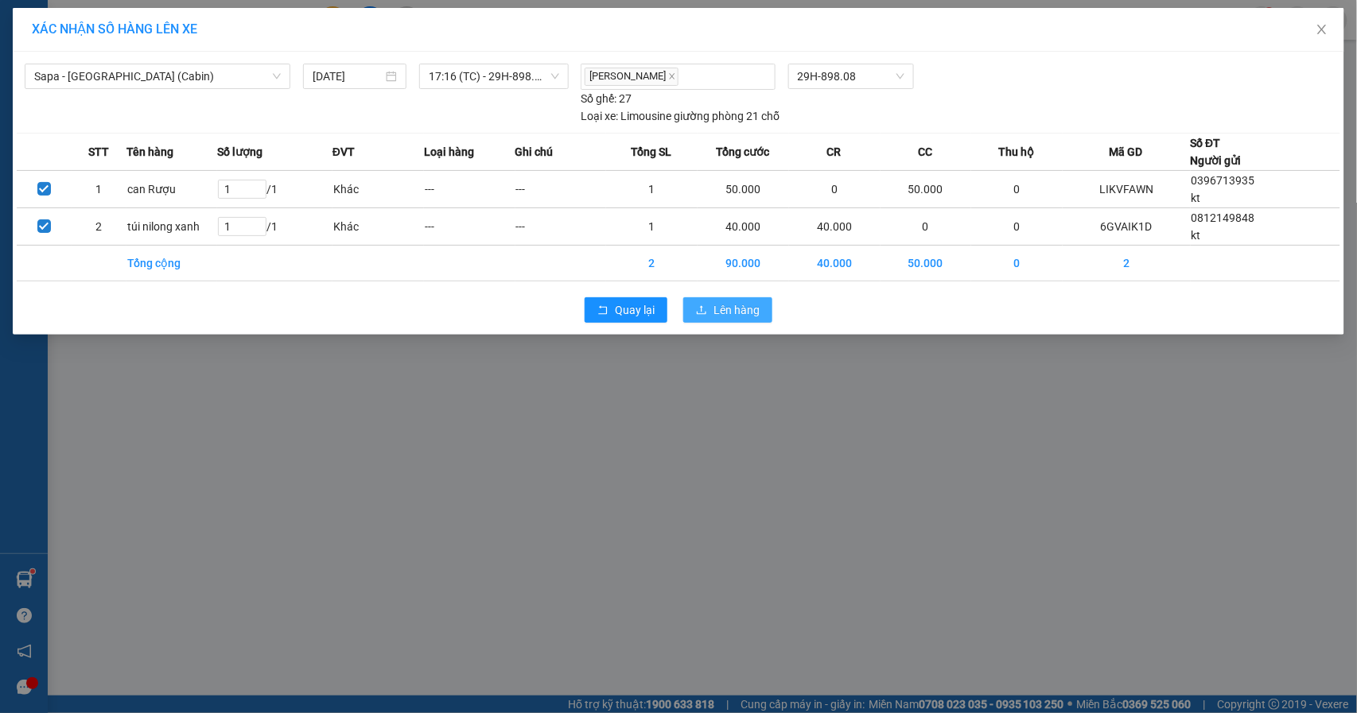
click at [739, 319] on span "Lên hàng" at bounding box center [736, 309] width 46 height 17
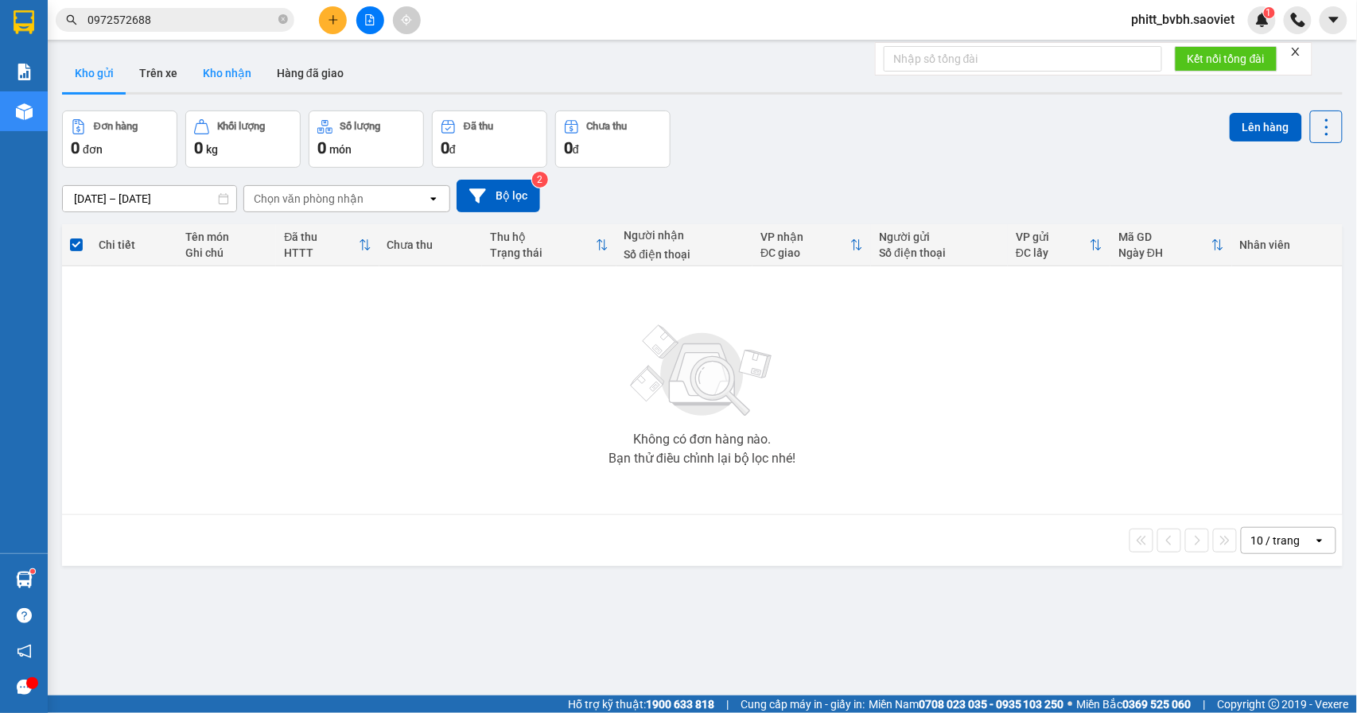
click at [227, 75] on button "Kho nhận" at bounding box center [227, 73] width 74 height 38
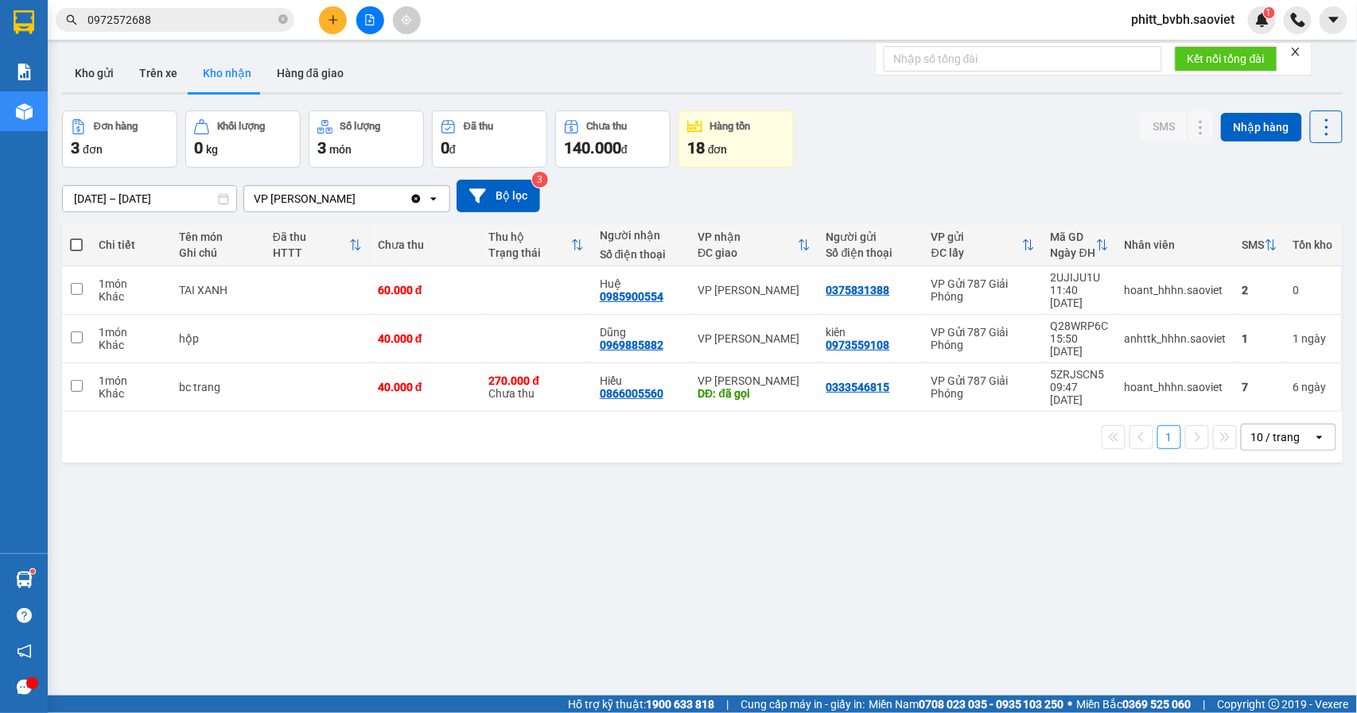
click at [358, 17] on button at bounding box center [370, 20] width 28 height 28
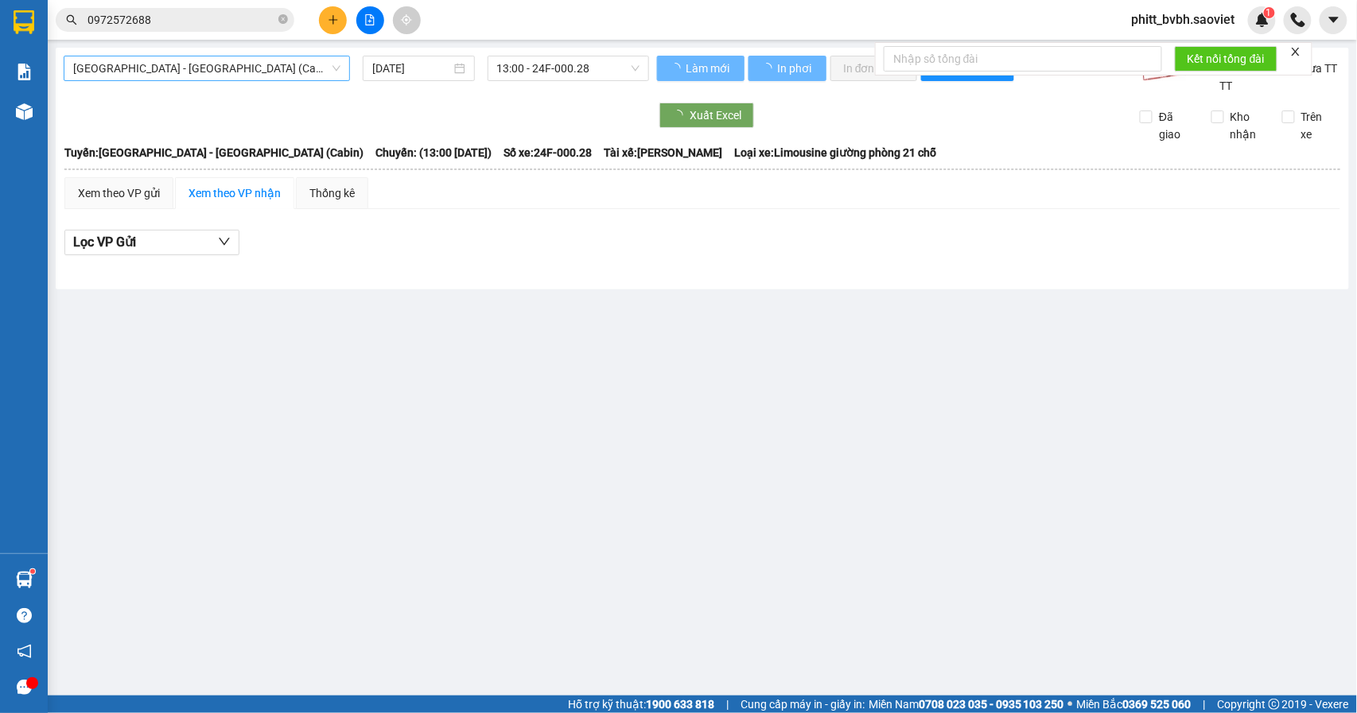
click at [231, 59] on span "[GEOGRAPHIC_DATA] - [GEOGRAPHIC_DATA] (Cabin)" at bounding box center [206, 68] width 267 height 24
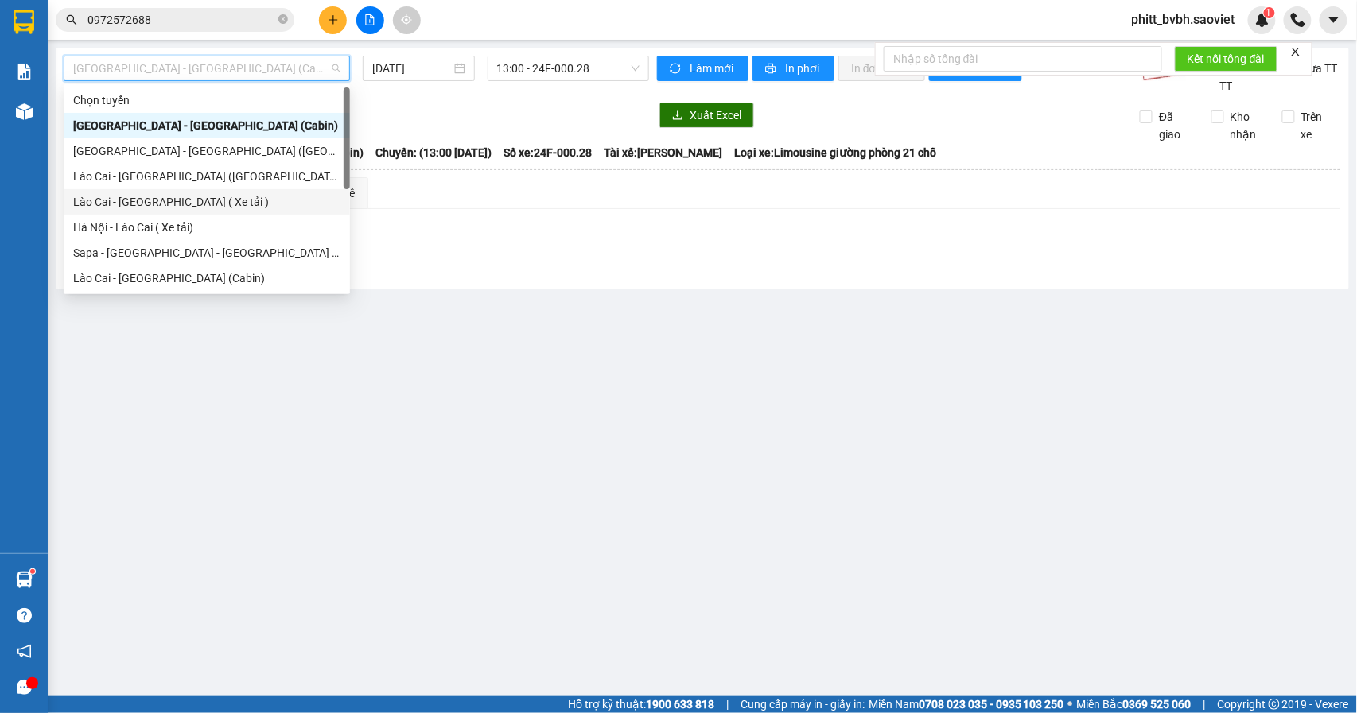
scroll to position [127, 0]
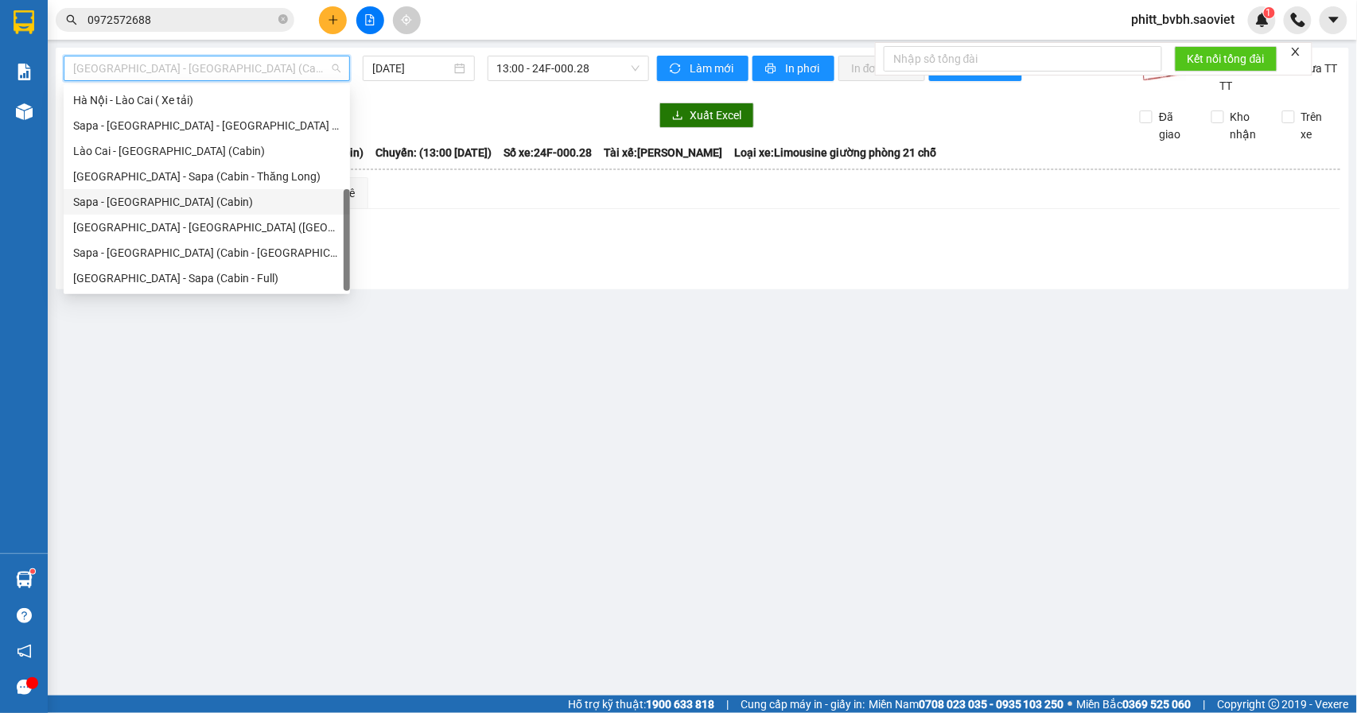
click at [153, 199] on div "Sapa - [GEOGRAPHIC_DATA] (Cabin)" at bounding box center [206, 201] width 267 height 17
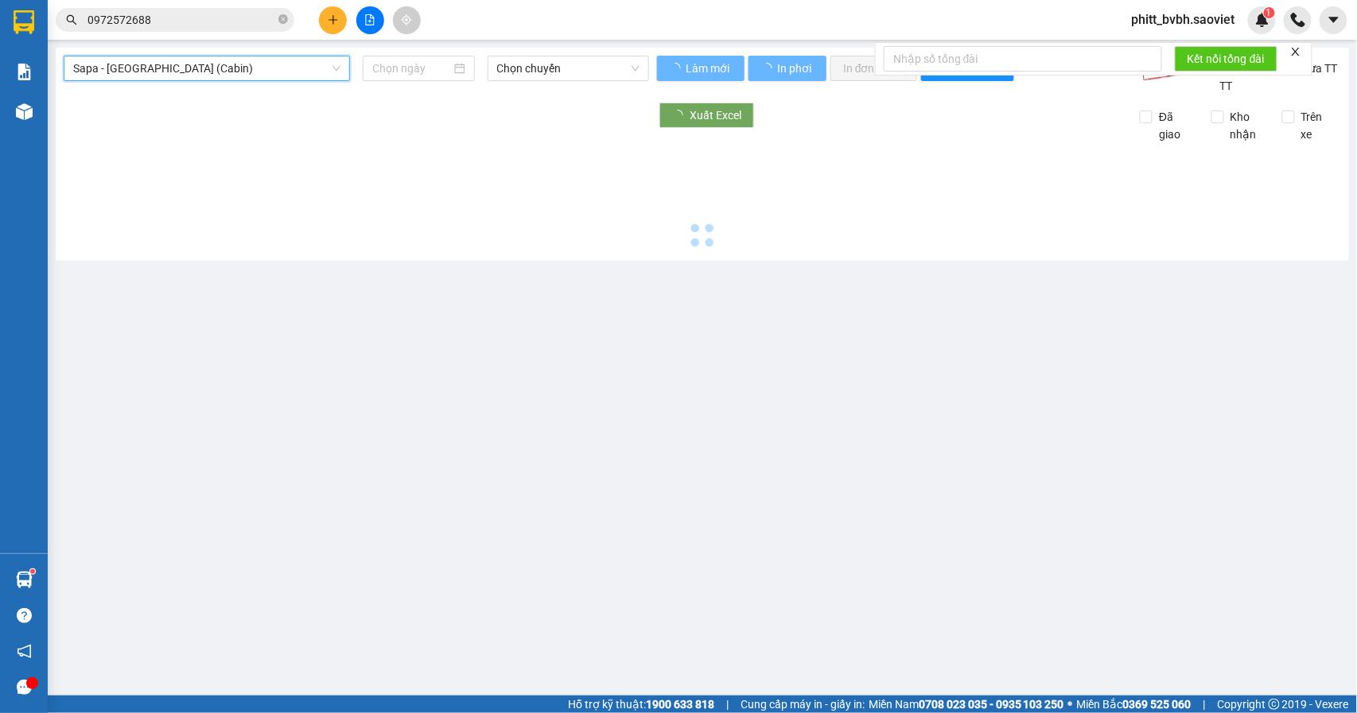
type input "[DATE]"
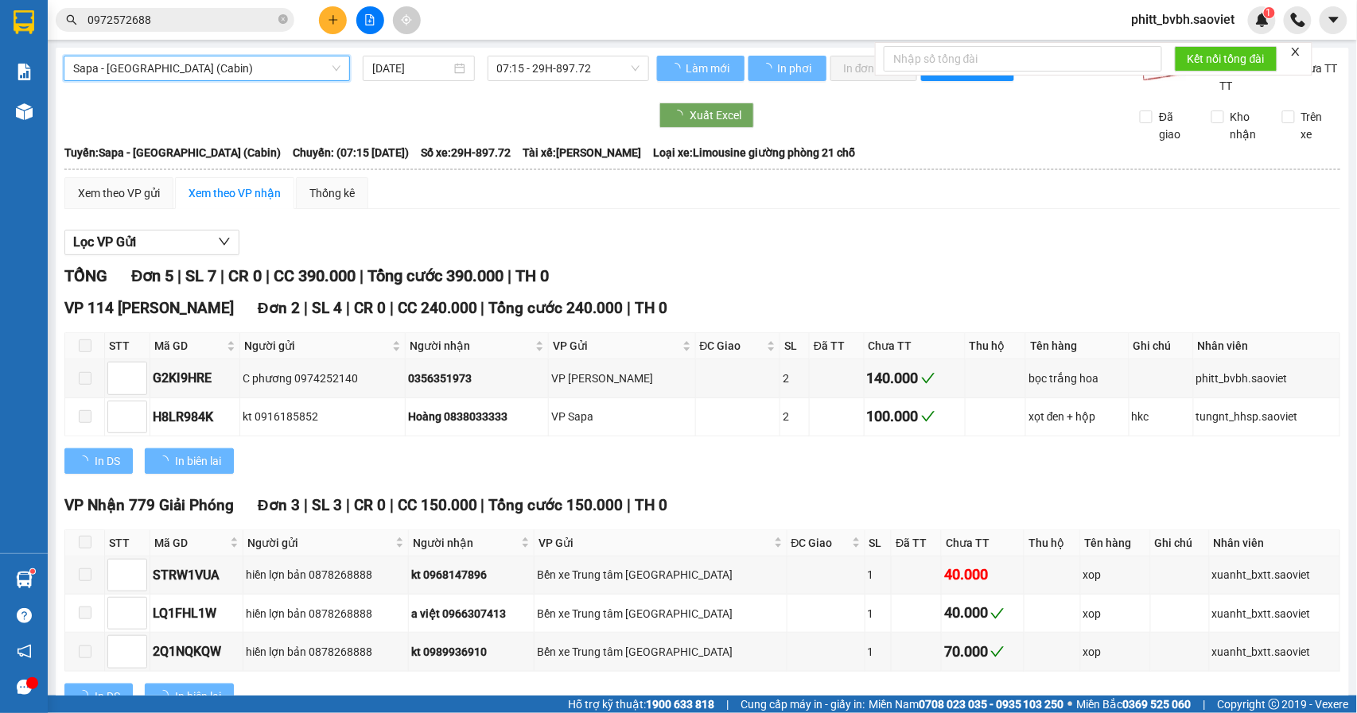
click at [558, 65] on span "07:15 - 29H-897.72" at bounding box center [568, 68] width 142 height 24
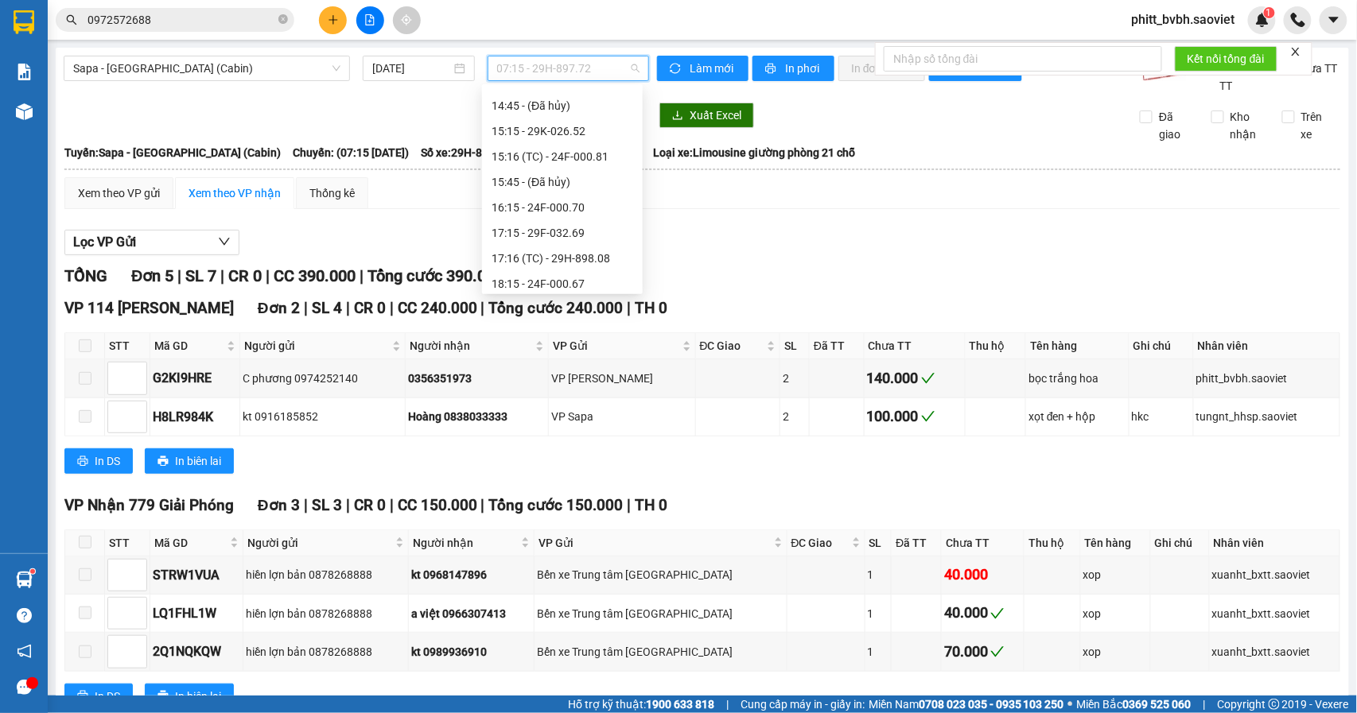
scroll to position [456, 0]
click at [611, 227] on div "17:16 (TC) - 29H-898.08" at bounding box center [562, 229] width 142 height 17
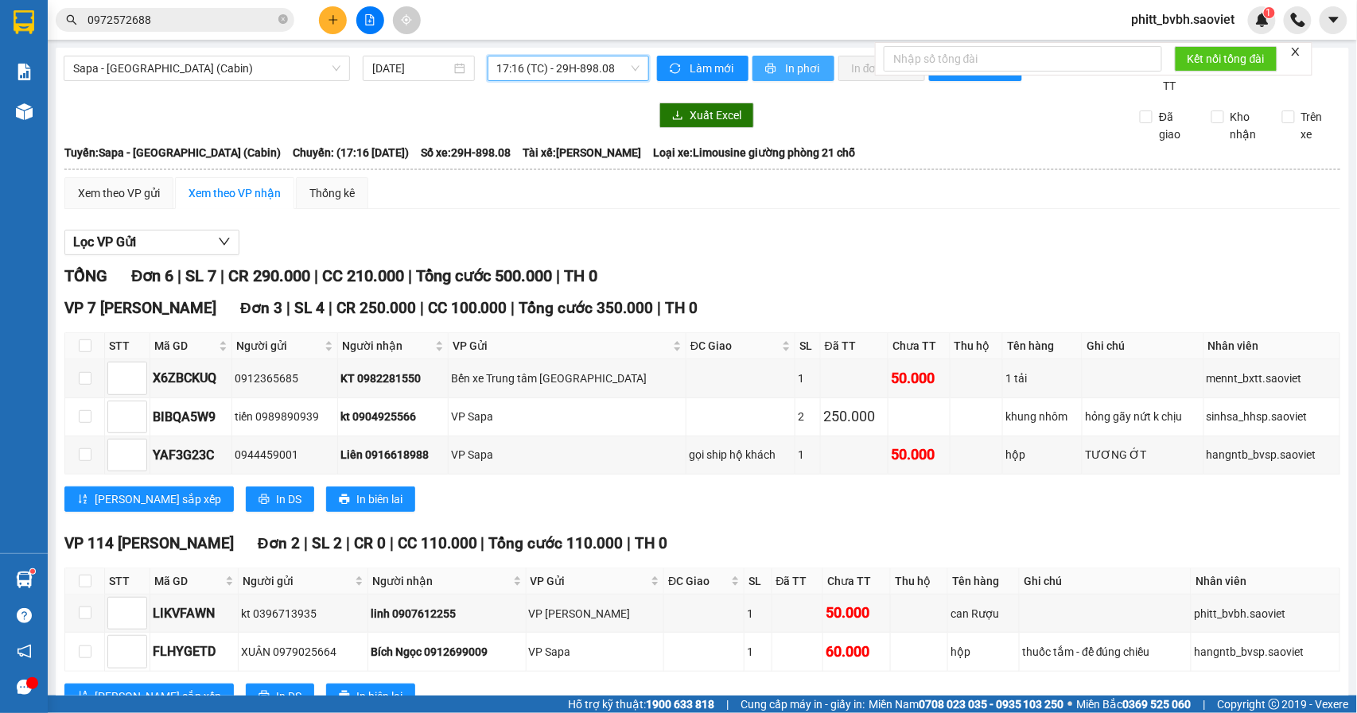
click at [792, 71] on span "In phơi" at bounding box center [803, 68] width 37 height 17
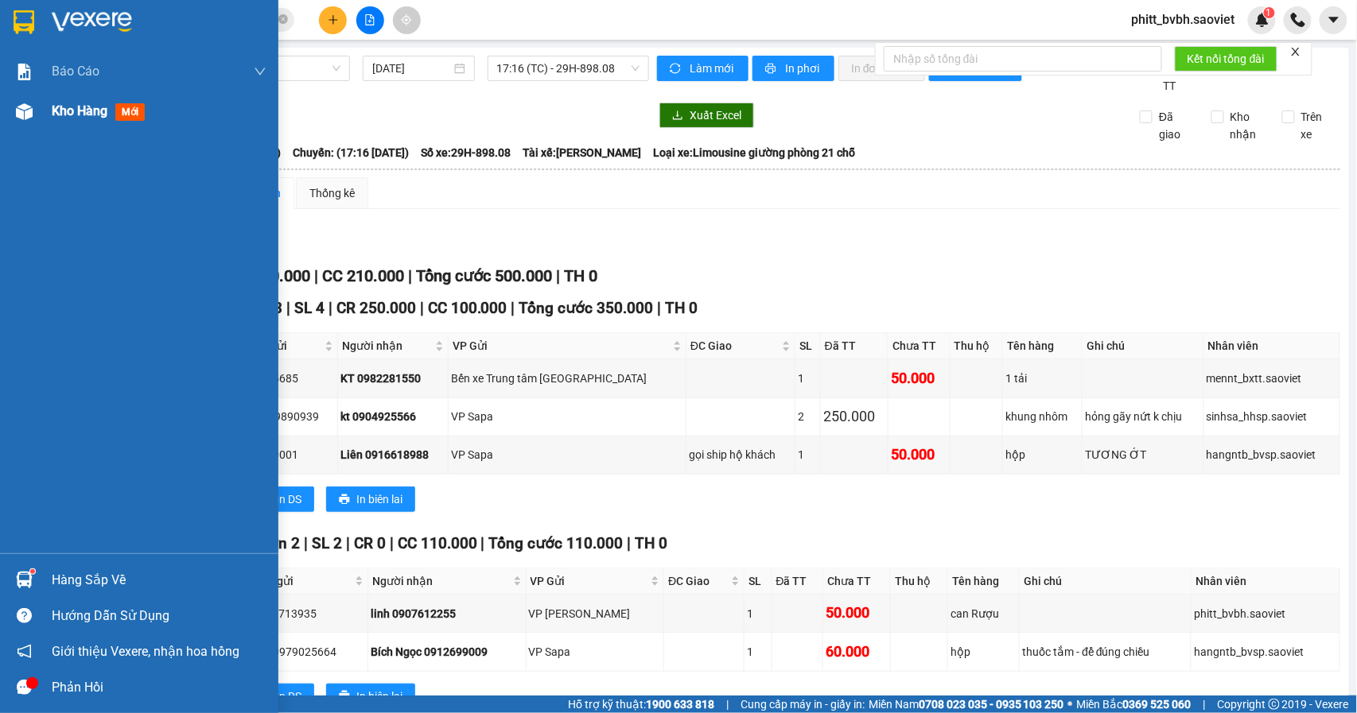
click at [99, 112] on span "Kho hàng" at bounding box center [80, 110] width 56 height 15
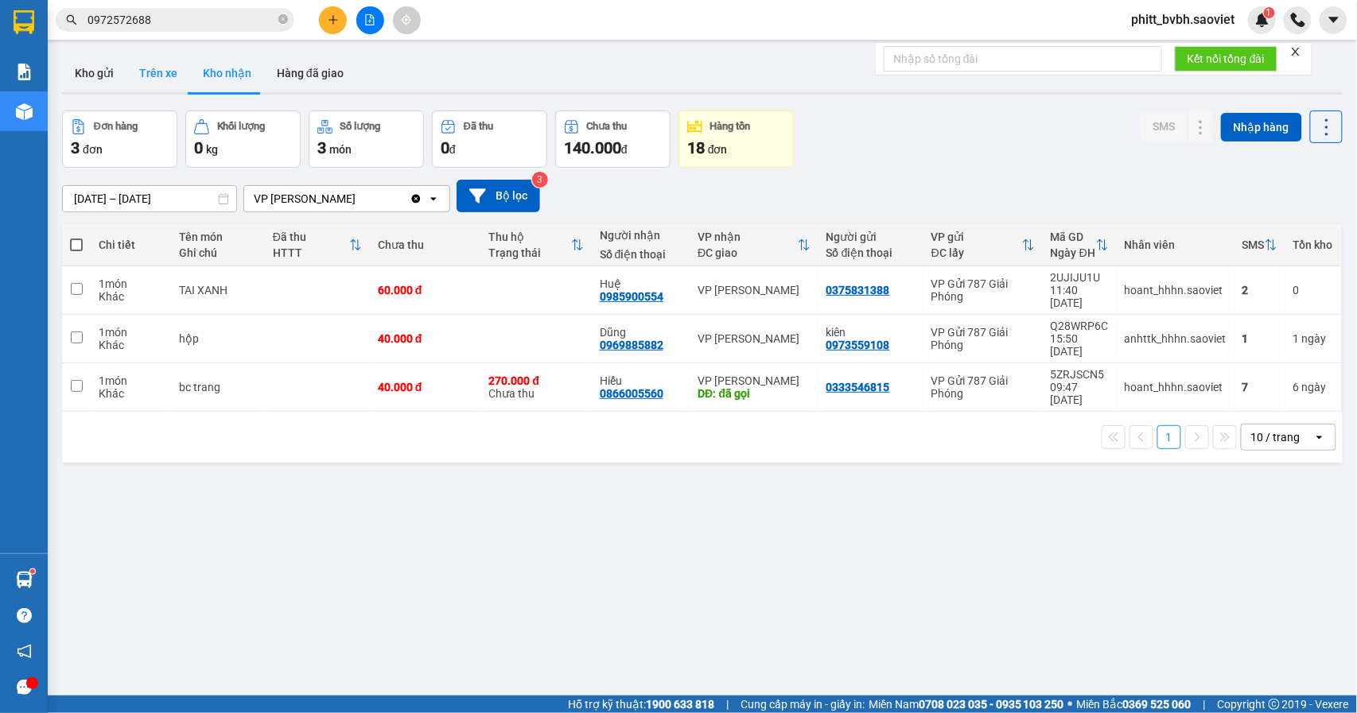
click at [169, 73] on button "Trên xe" at bounding box center [158, 73] width 64 height 38
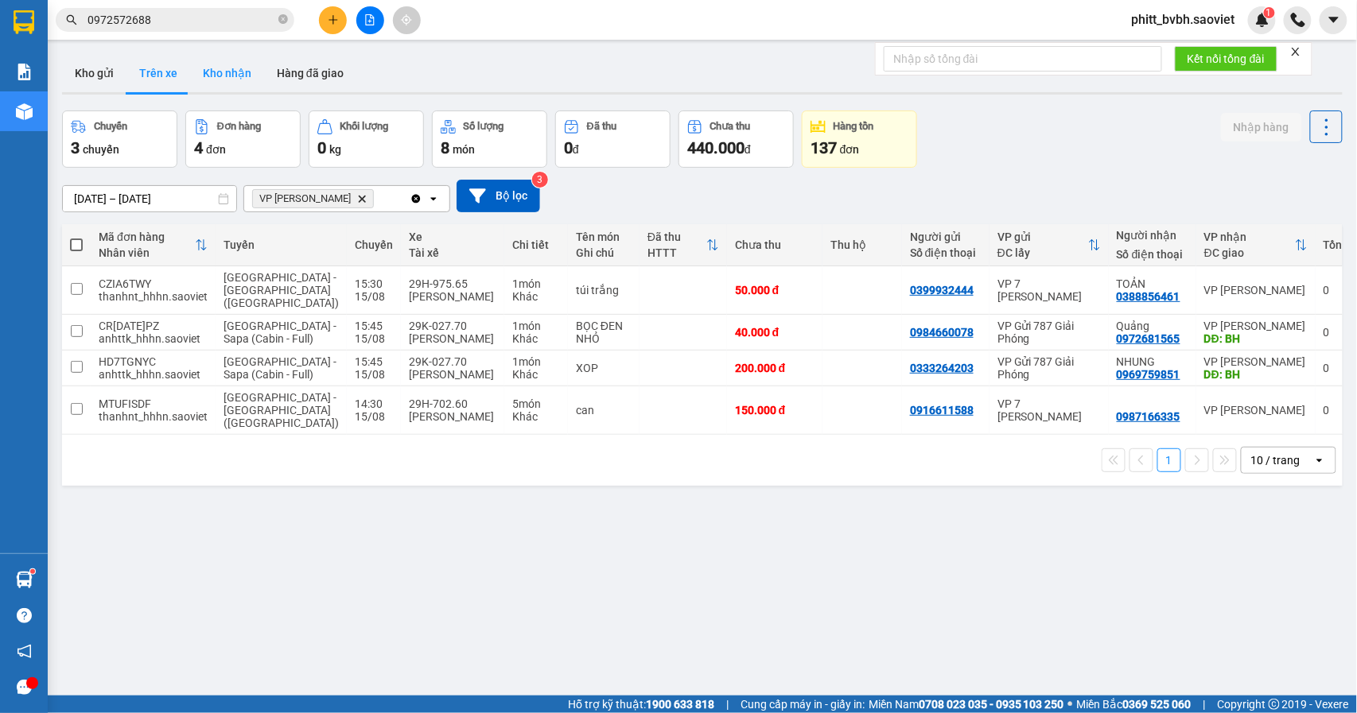
click at [211, 87] on button "Kho nhận" at bounding box center [227, 73] width 74 height 38
type input "[DATE] – [DATE]"
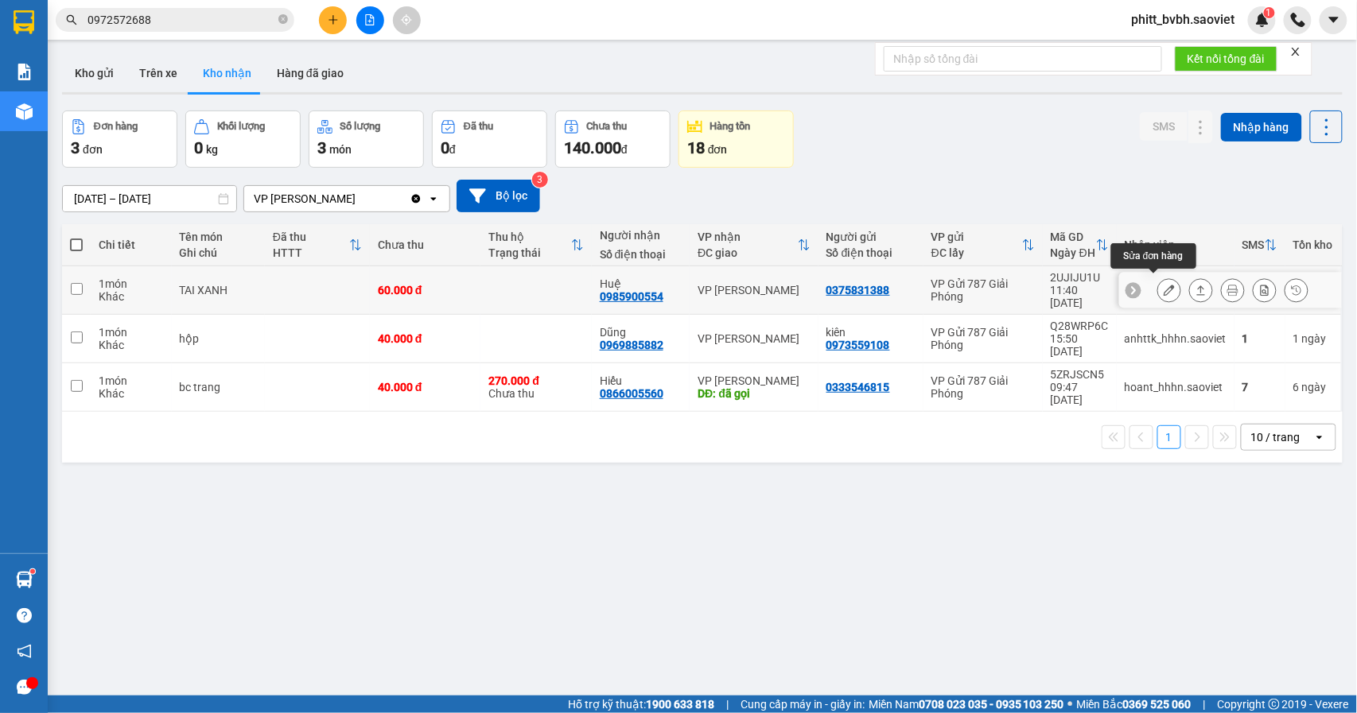
click at [1163, 285] on icon at bounding box center [1168, 290] width 11 height 11
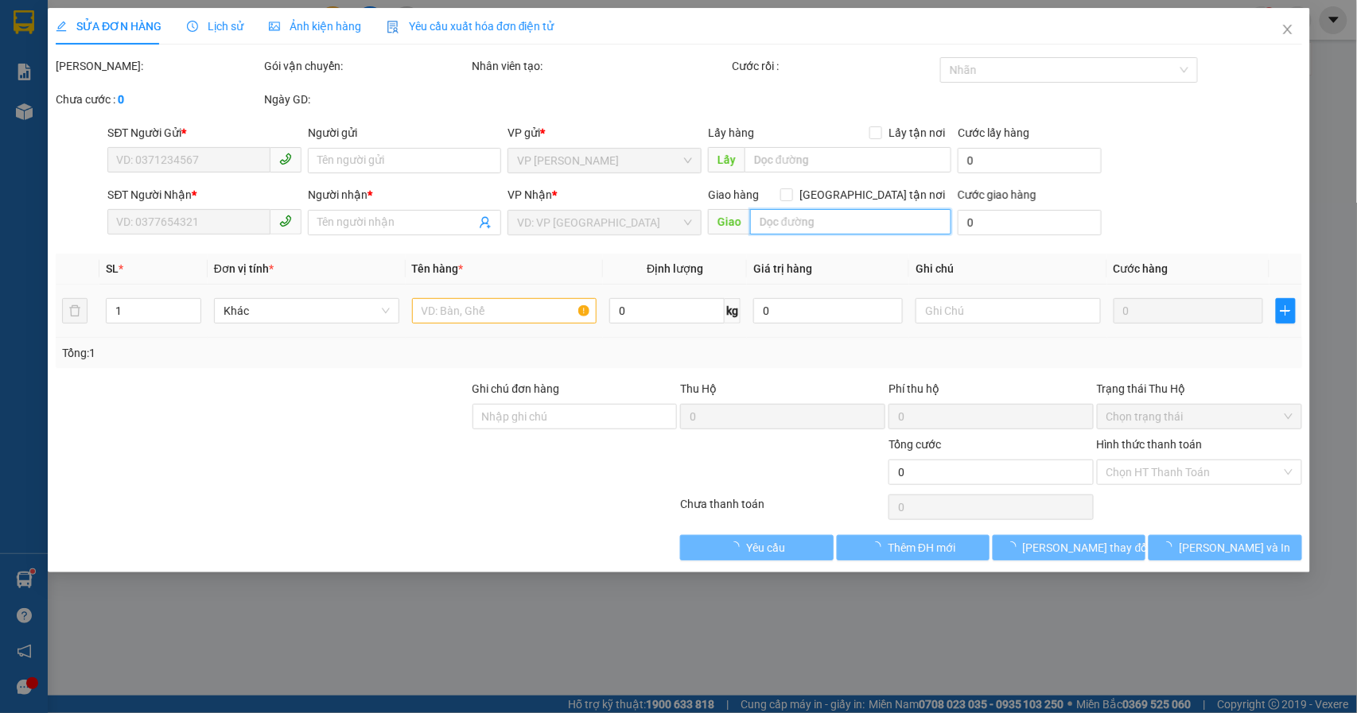
click at [832, 219] on input "text" at bounding box center [850, 221] width 201 height 25
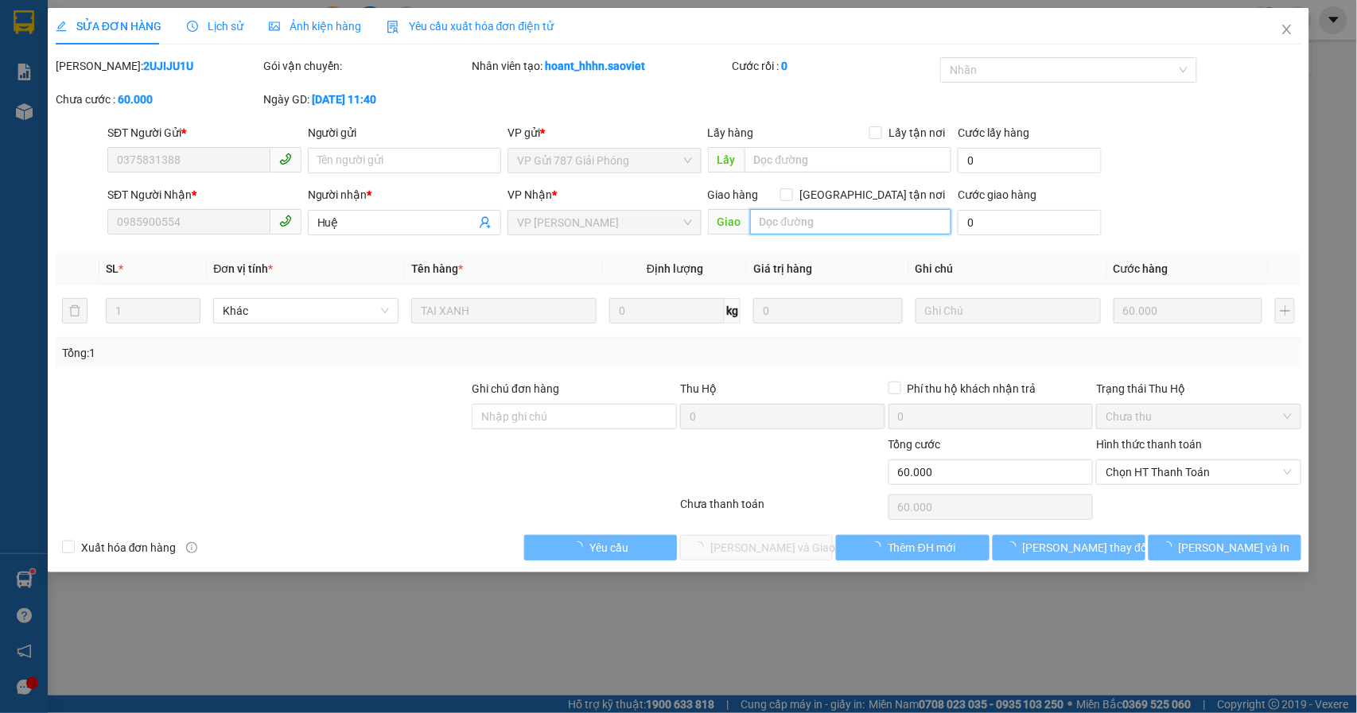
type input "0375831388"
type input "0985900554"
type input "Huệ"
type input "60.000"
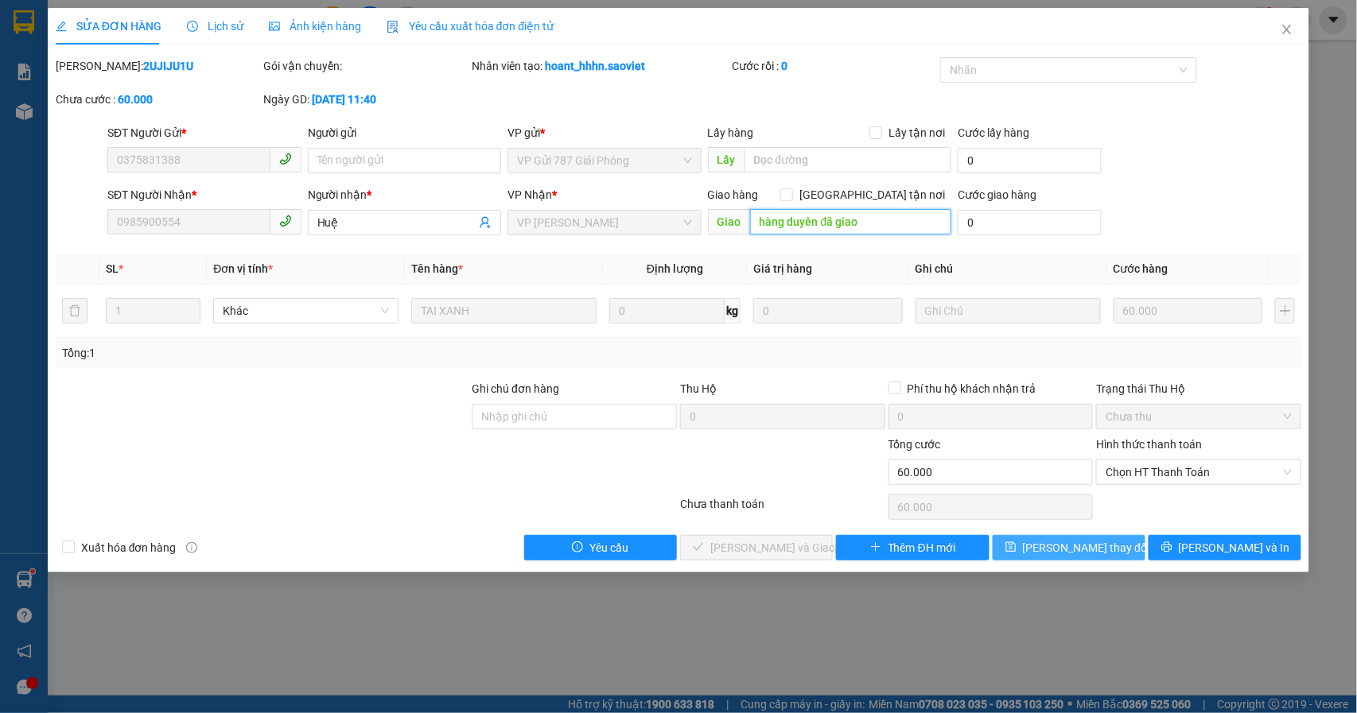
type input "hàng duyên đã giao"
click at [1069, 550] on span "[PERSON_NAME] thay đổi" at bounding box center [1086, 547] width 127 height 17
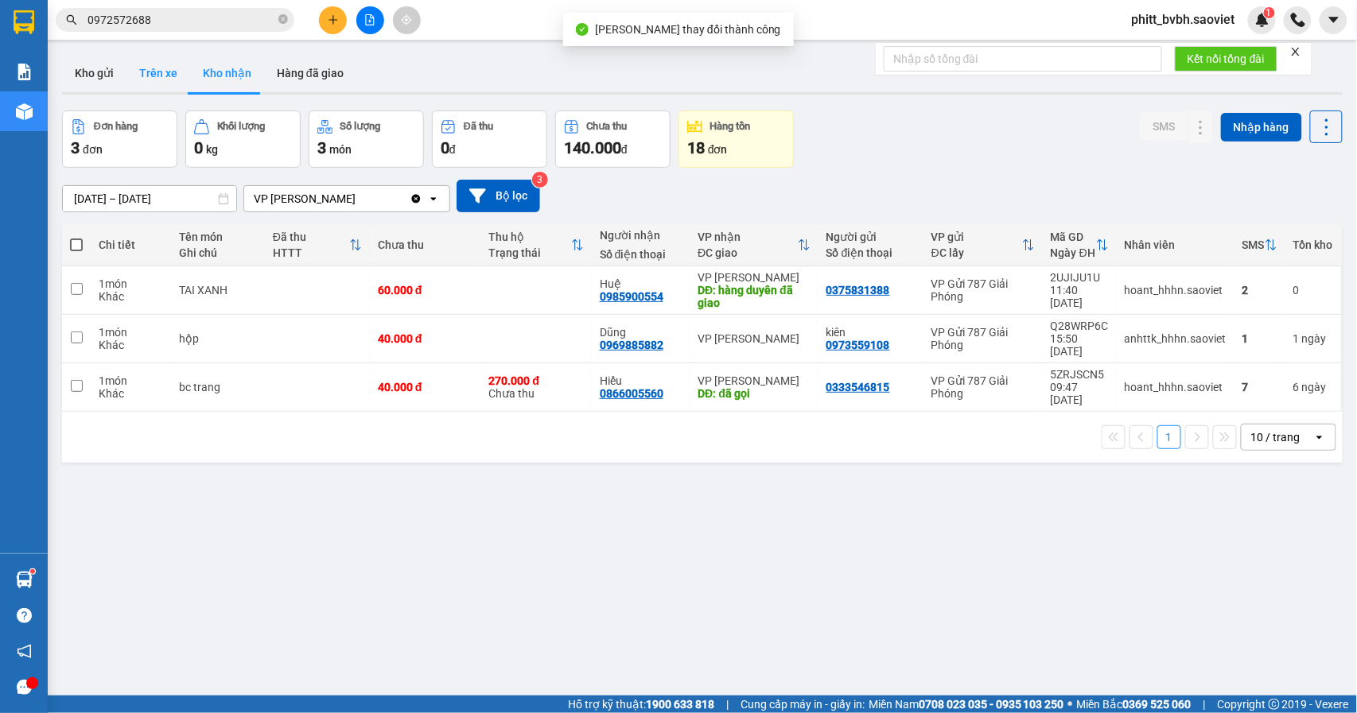
click at [161, 60] on button "Trên xe" at bounding box center [158, 73] width 64 height 38
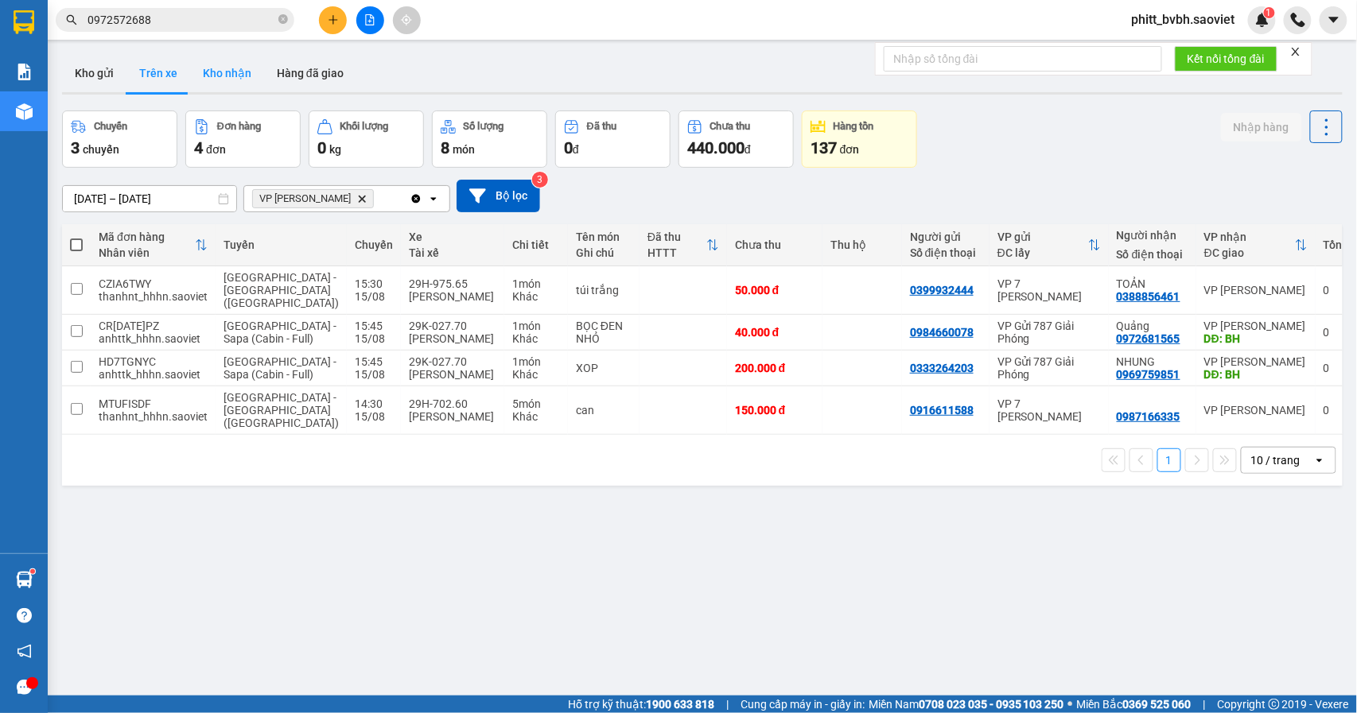
click at [224, 83] on button "Kho nhận" at bounding box center [227, 73] width 74 height 38
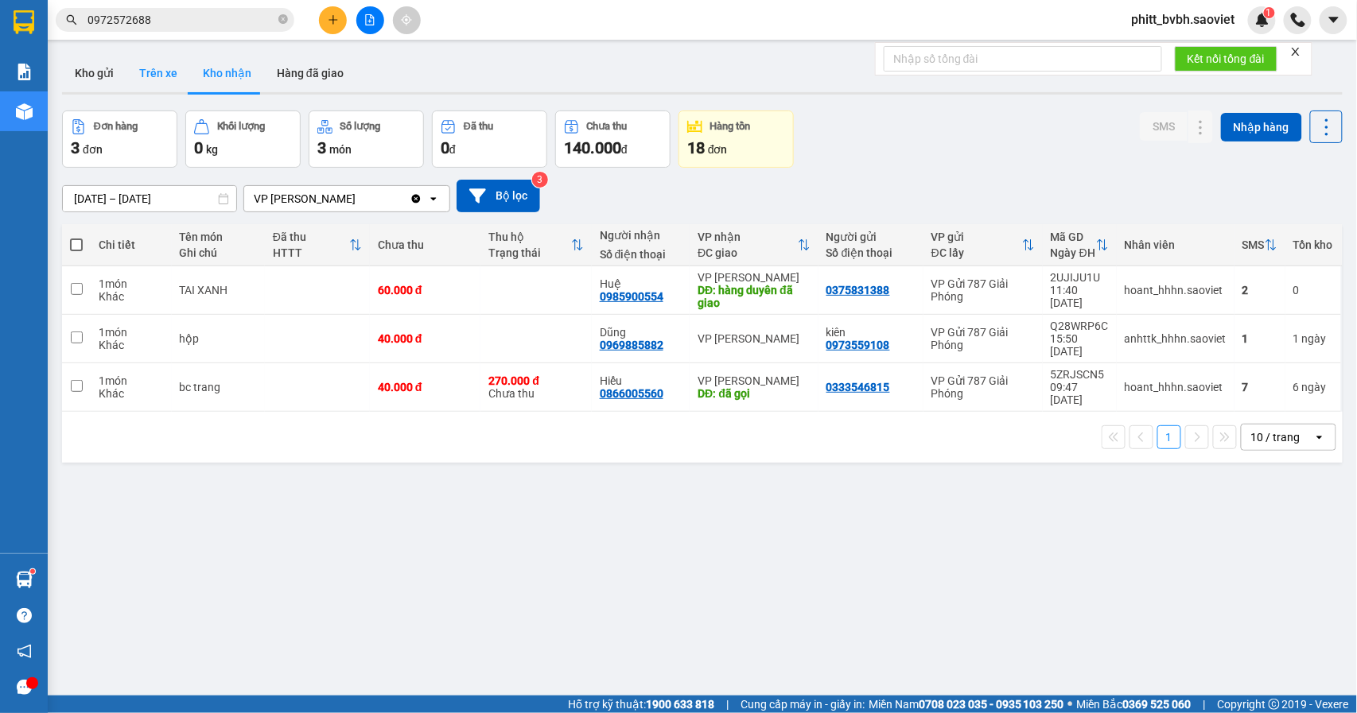
click at [134, 71] on button "Trên xe" at bounding box center [158, 73] width 64 height 38
type input "[DATE] – [DATE]"
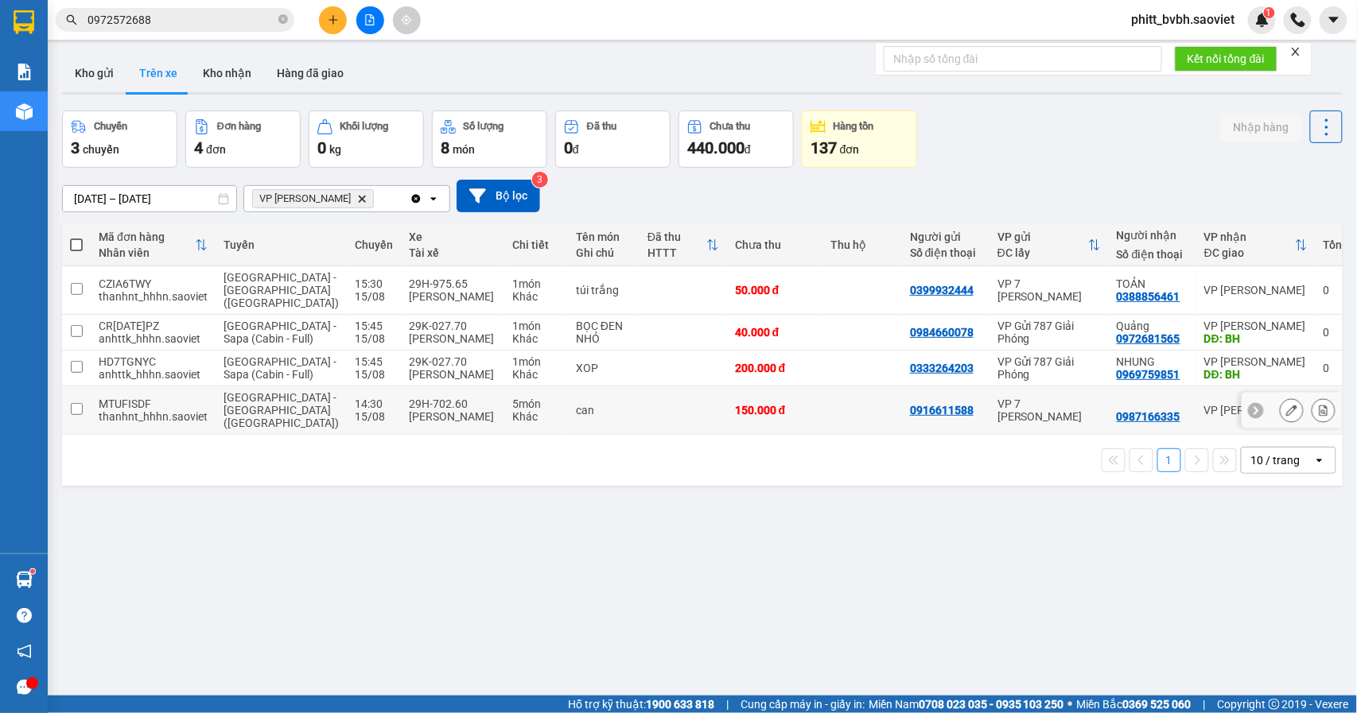
click at [440, 423] on div "[PERSON_NAME]" at bounding box center [452, 416] width 87 height 13
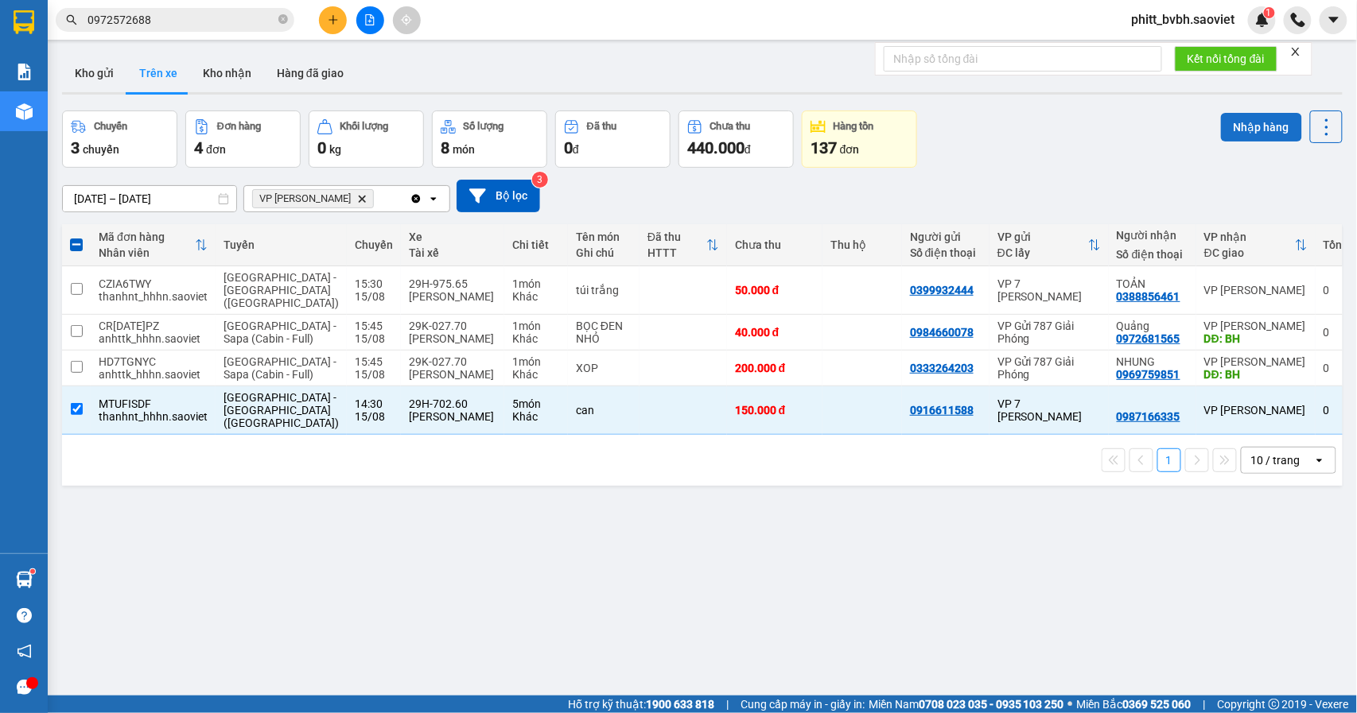
click at [1239, 116] on button "Nhập hàng" at bounding box center [1261, 127] width 81 height 29
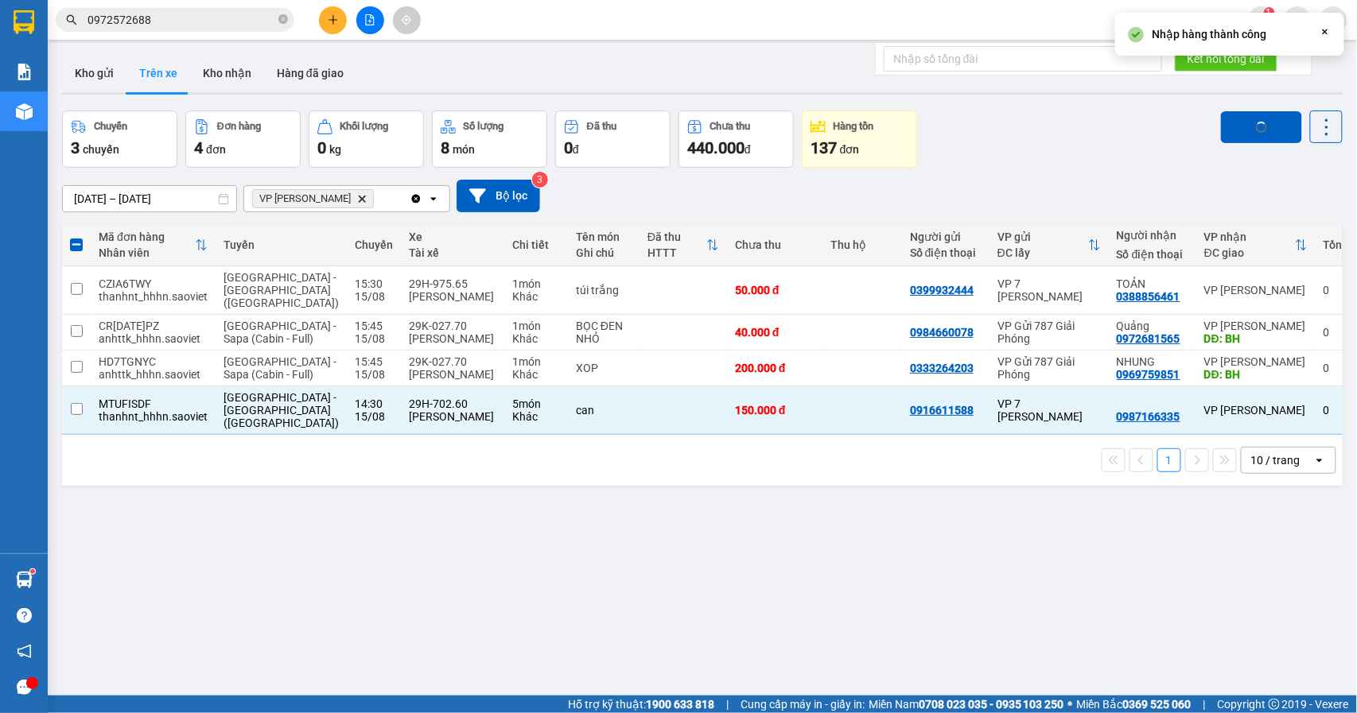
checkbox input "false"
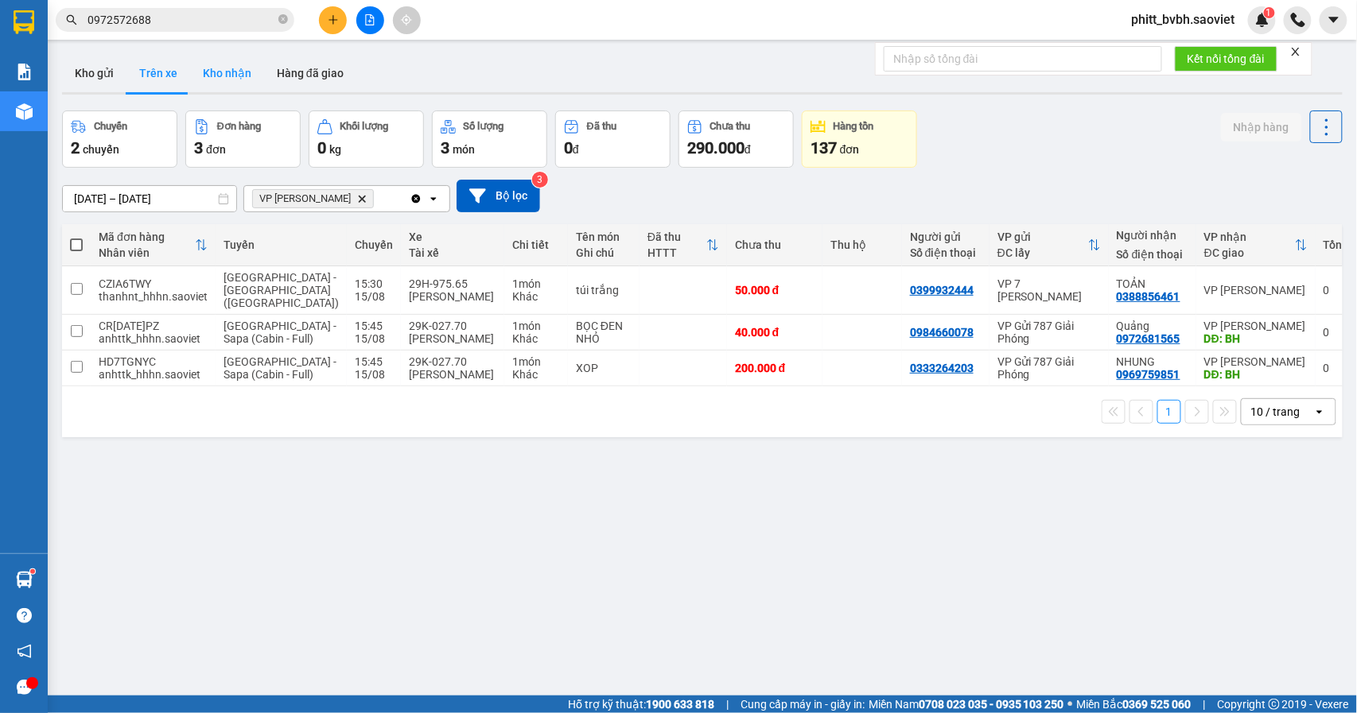
click at [231, 67] on button "Kho nhận" at bounding box center [227, 73] width 74 height 38
type input "[DATE] – [DATE]"
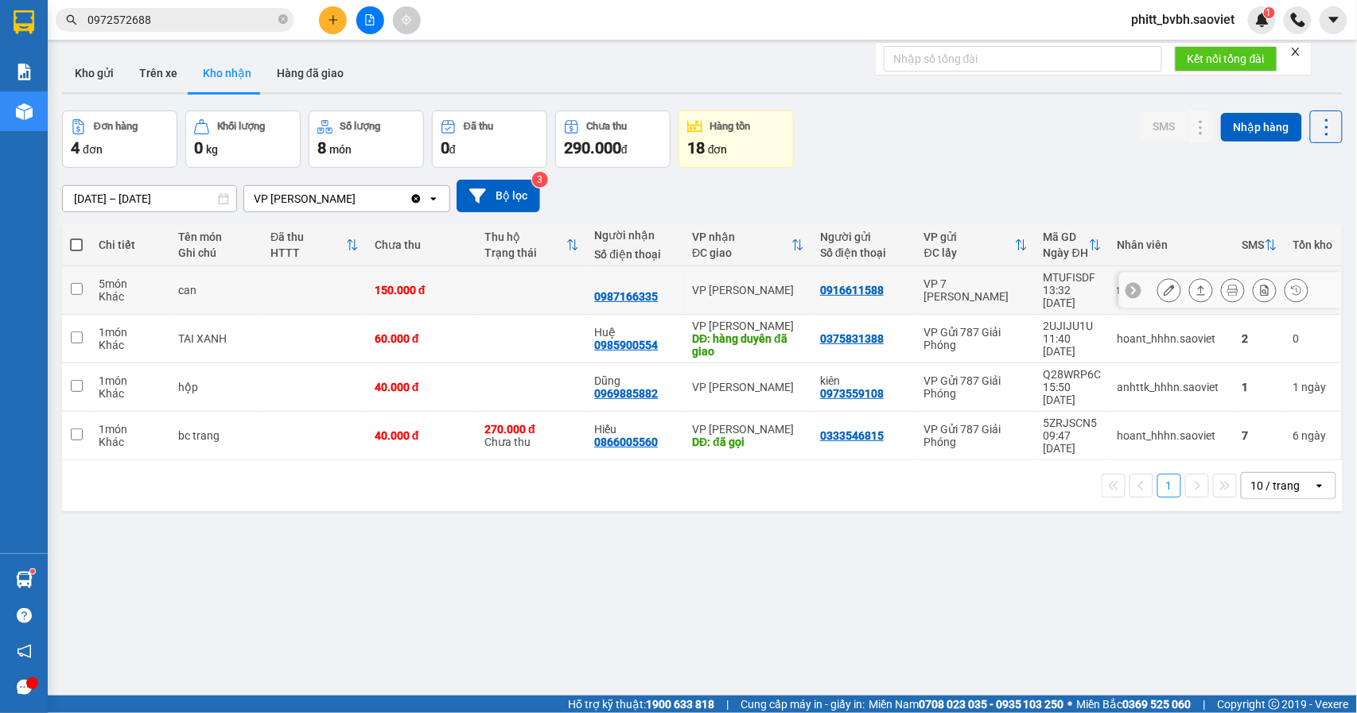
click at [324, 289] on td at bounding box center [314, 290] width 104 height 49
checkbox input "true"
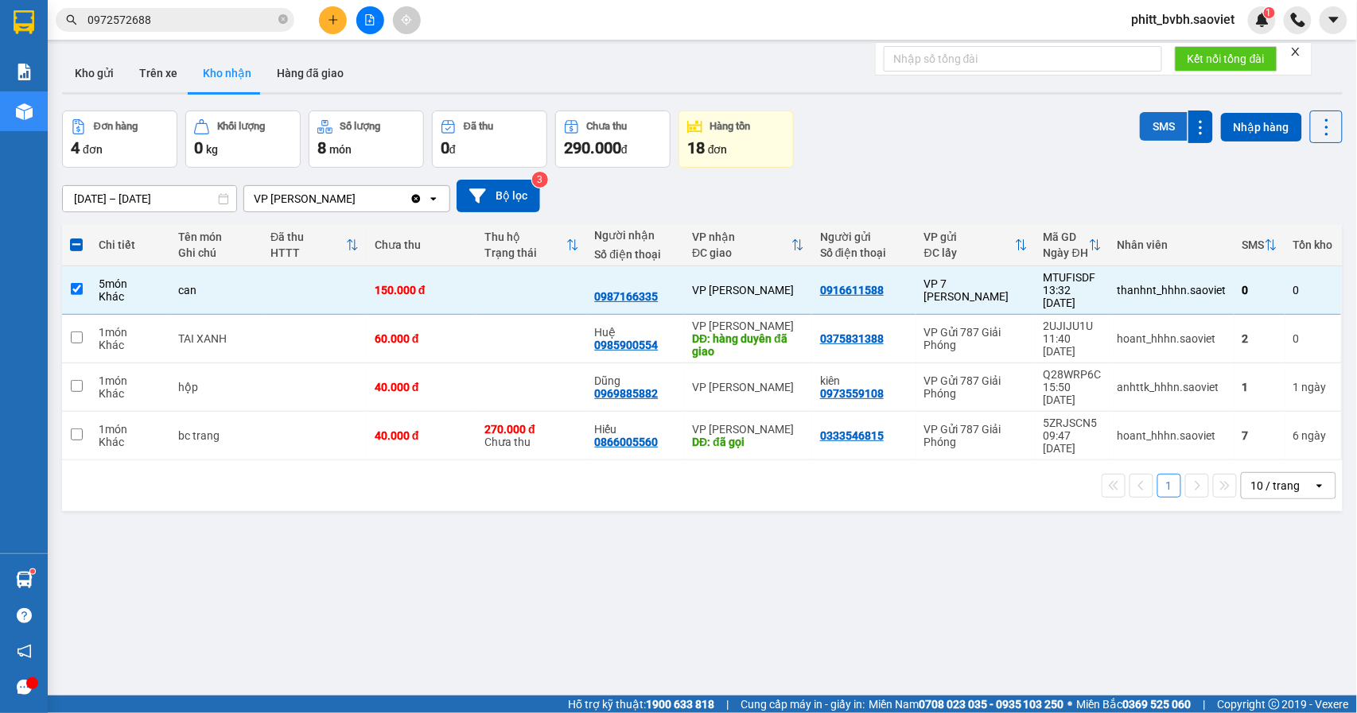
click at [1139, 115] on button "SMS" at bounding box center [1163, 126] width 48 height 29
click at [164, 60] on button "Trên xe" at bounding box center [158, 73] width 64 height 38
type input "[DATE] – [DATE]"
